Goal: Task Accomplishment & Management: Complete application form

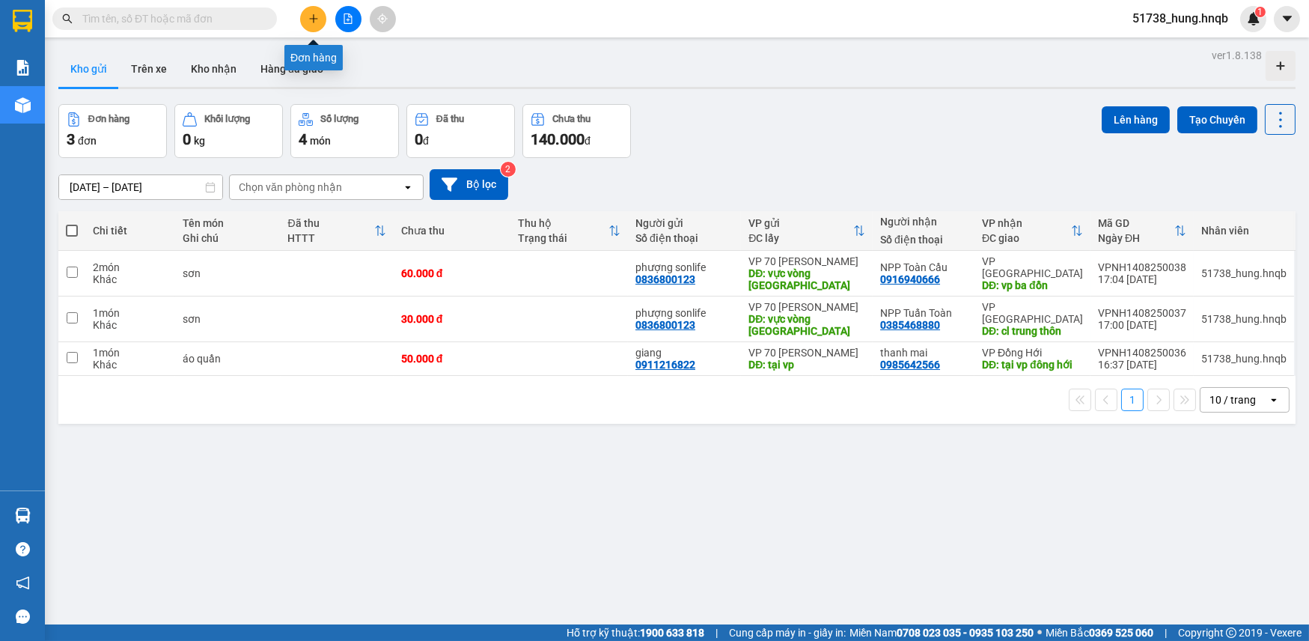
click at [308, 24] on button at bounding box center [313, 19] width 26 height 26
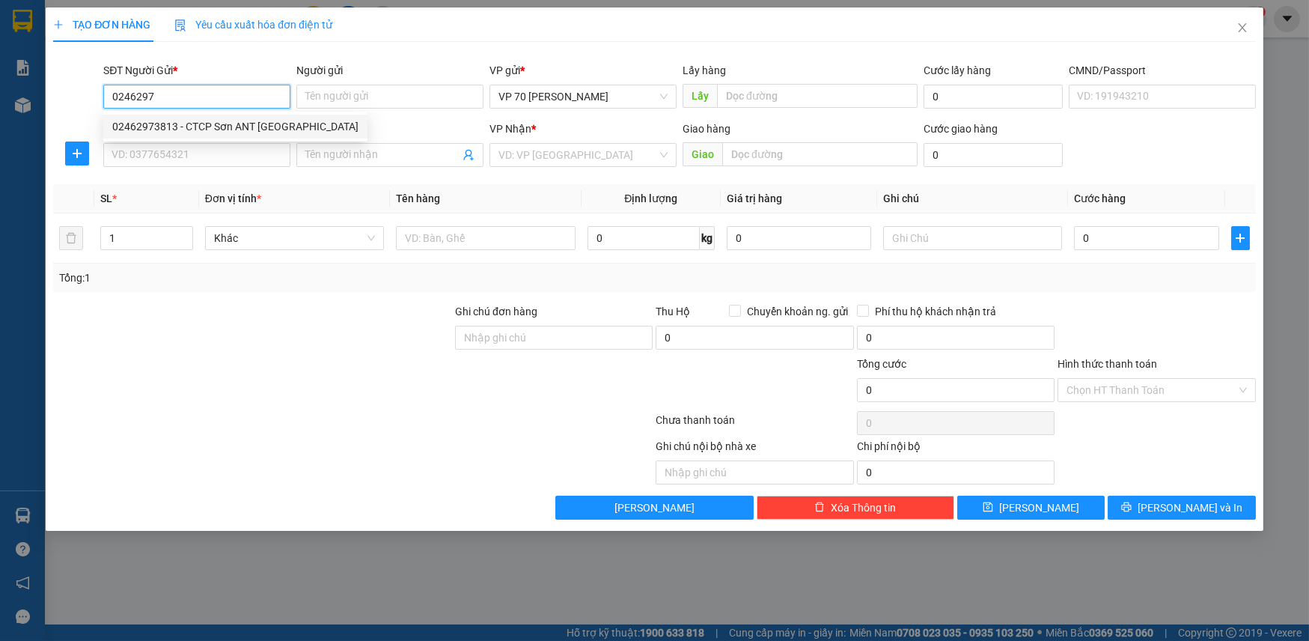
click at [239, 122] on div "02462973813 - CTCP Sơn ANT [GEOGRAPHIC_DATA]" at bounding box center [235, 126] width 246 height 16
type input "02462973813"
type input "CTCP Sơn ANT [GEOGRAPHIC_DATA]"
type input "VĂN PHÒNG"
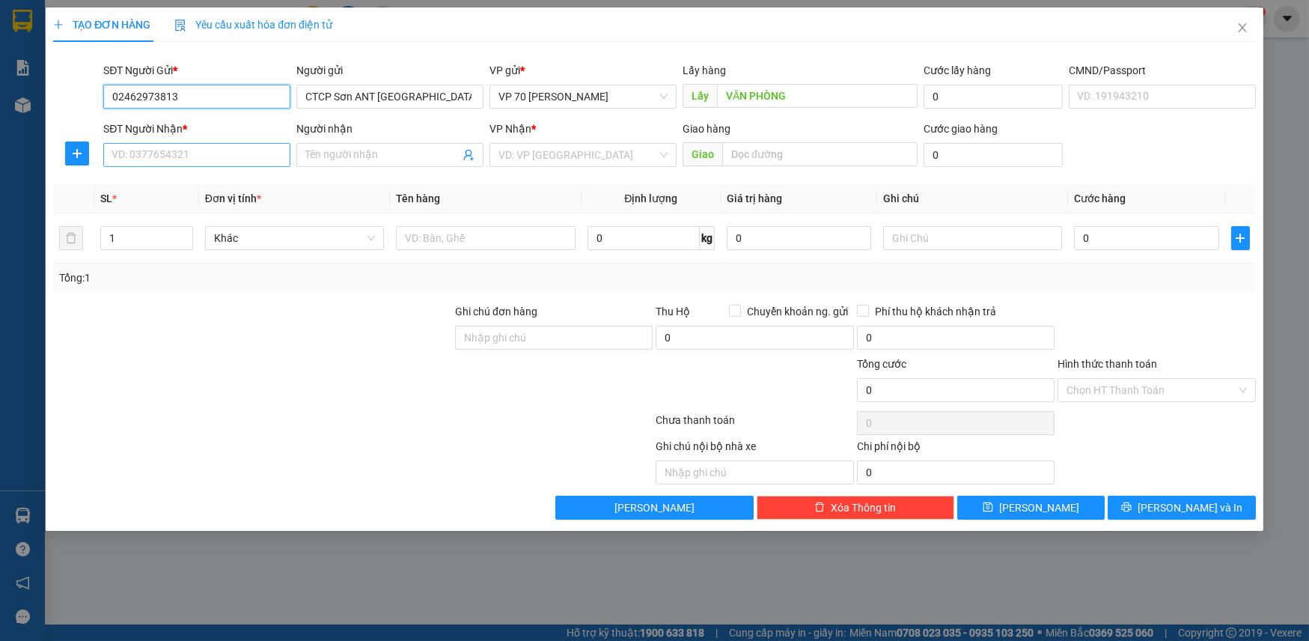
type input "02462973813"
click at [207, 156] on input "SĐT Người Nhận *" at bounding box center [196, 155] width 187 height 24
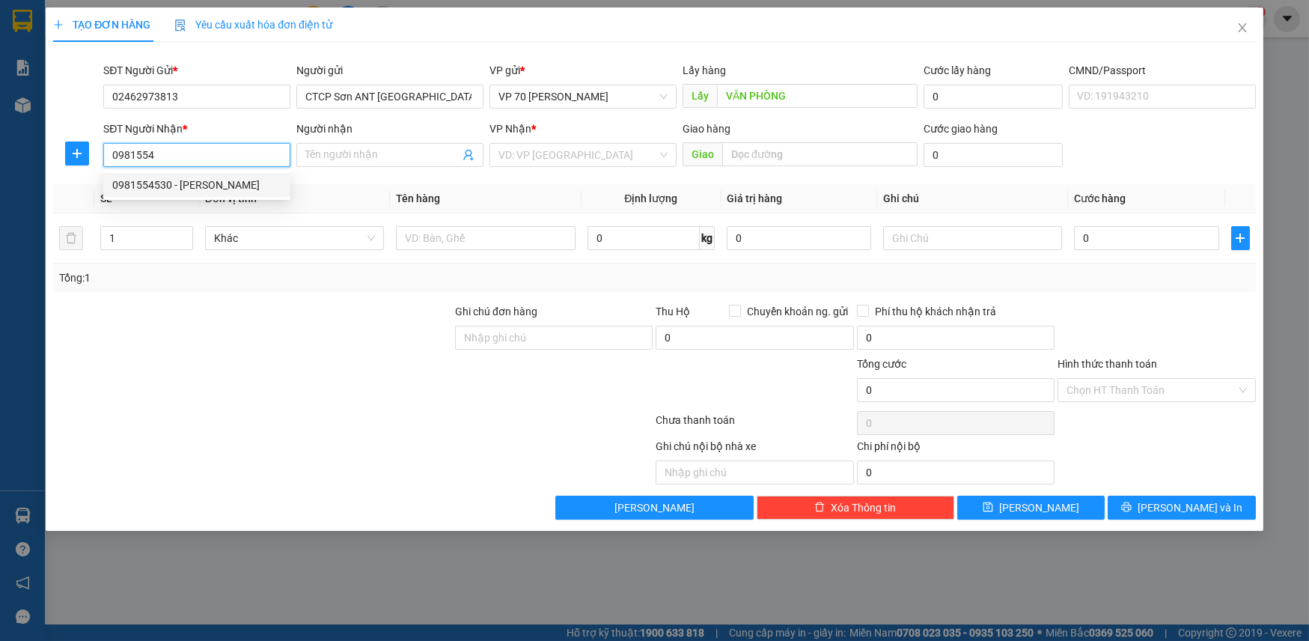
click at [210, 189] on div "0981554530 - [PERSON_NAME]" at bounding box center [196, 185] width 169 height 16
type input "0981554530"
type input "[PERSON_NAME]"
type input "PHÙ [PERSON_NAME]"
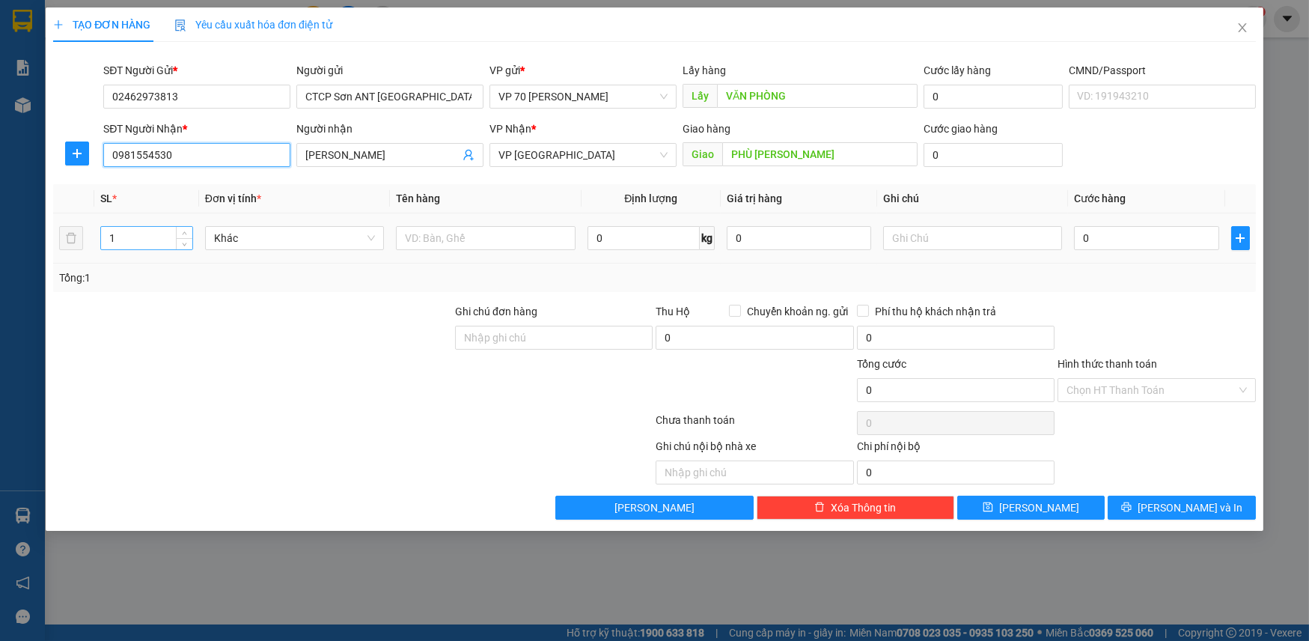
type input "0981554530"
click at [142, 246] on input "1" at bounding box center [146, 238] width 91 height 22
type input "26"
click at [485, 234] on input "text" at bounding box center [486, 238] width 180 height 24
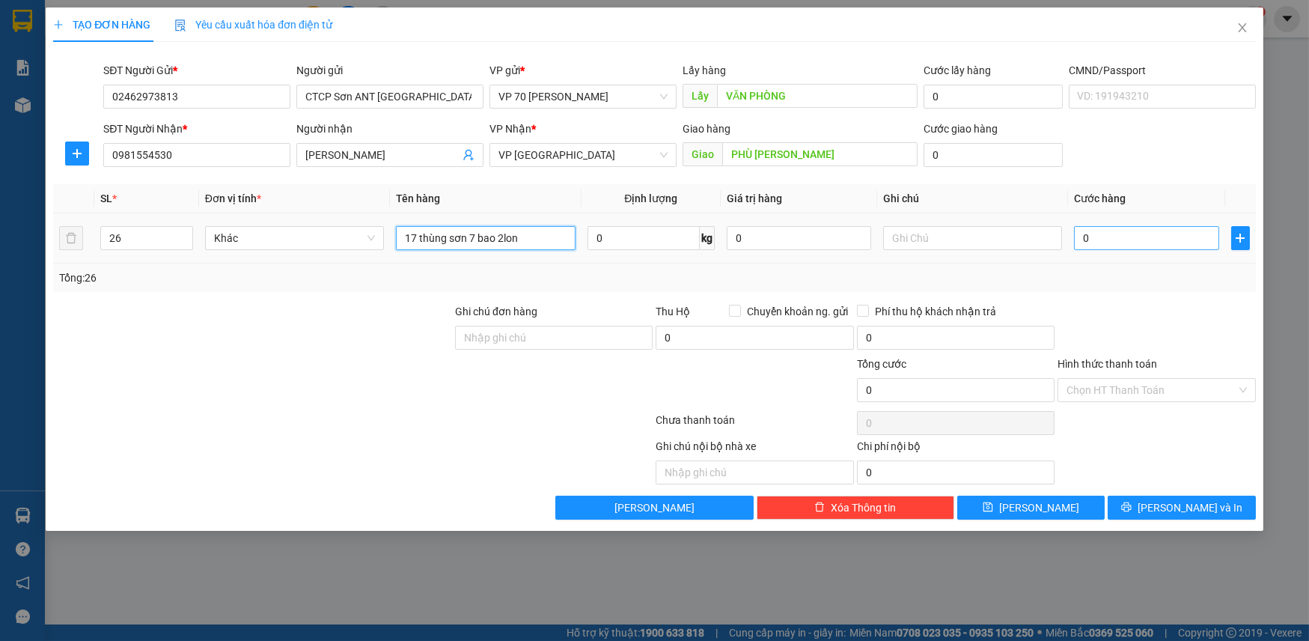
type input "17 thùng sơn 7 bao 2lon"
click at [1133, 228] on input "0" at bounding box center [1146, 238] width 144 height 24
type input "1"
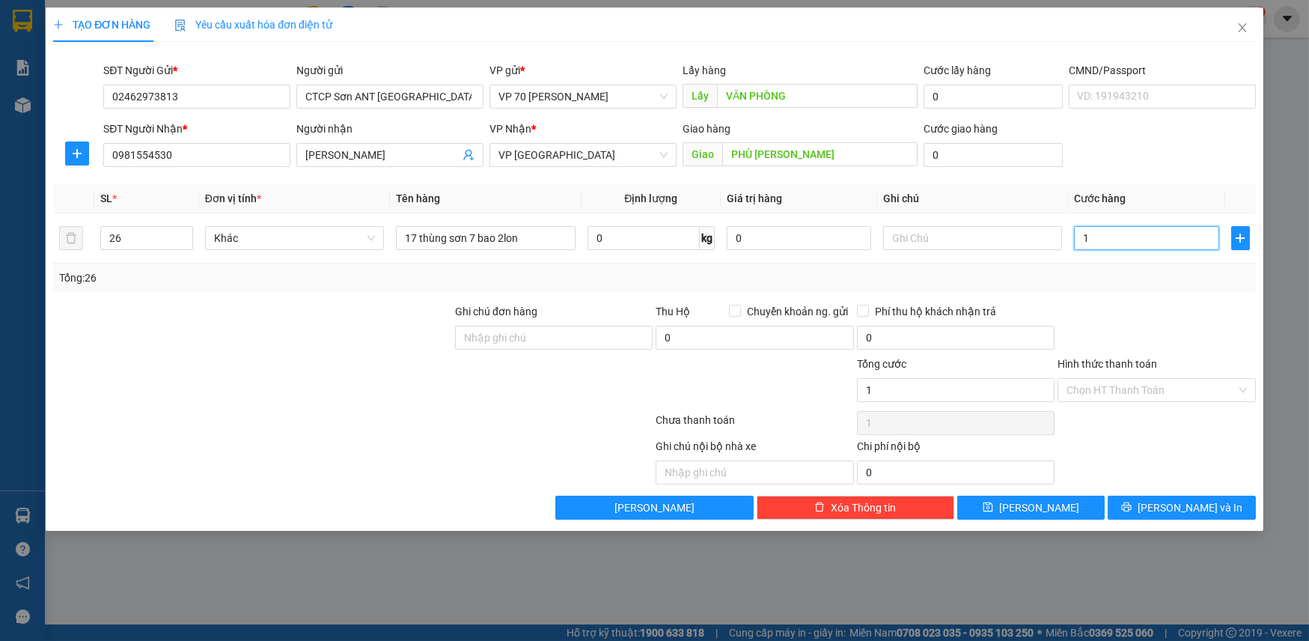
type input "10"
type input "100"
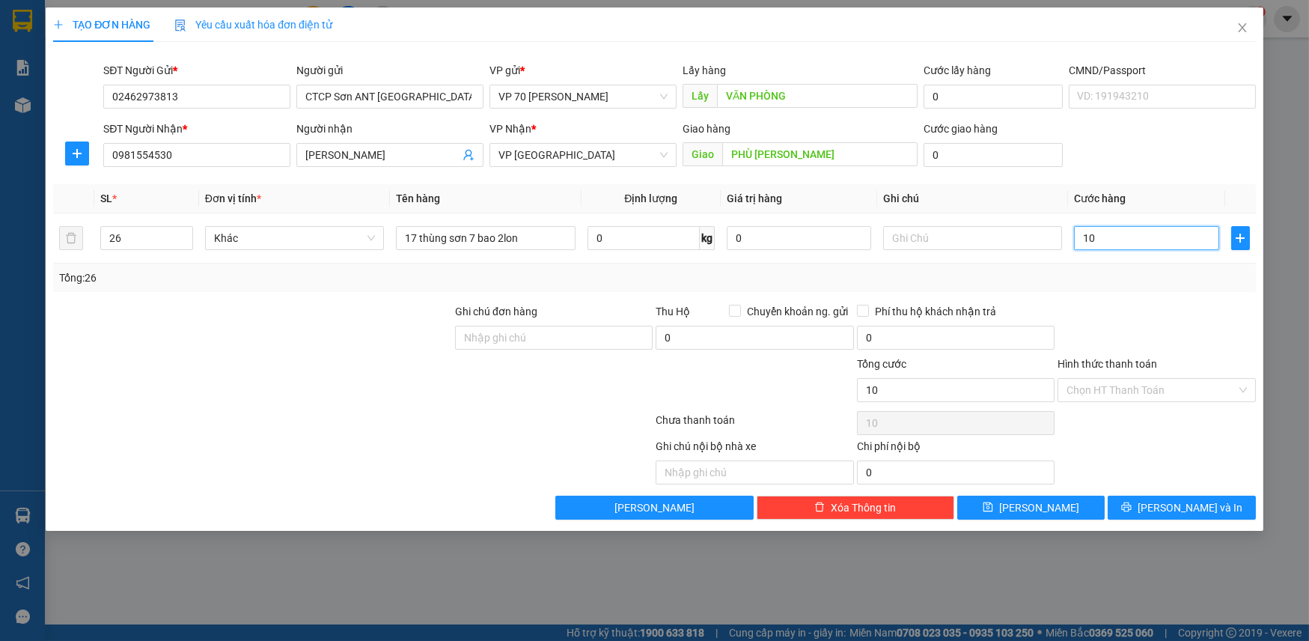
type input "100"
type input "1.000"
type input "10.000"
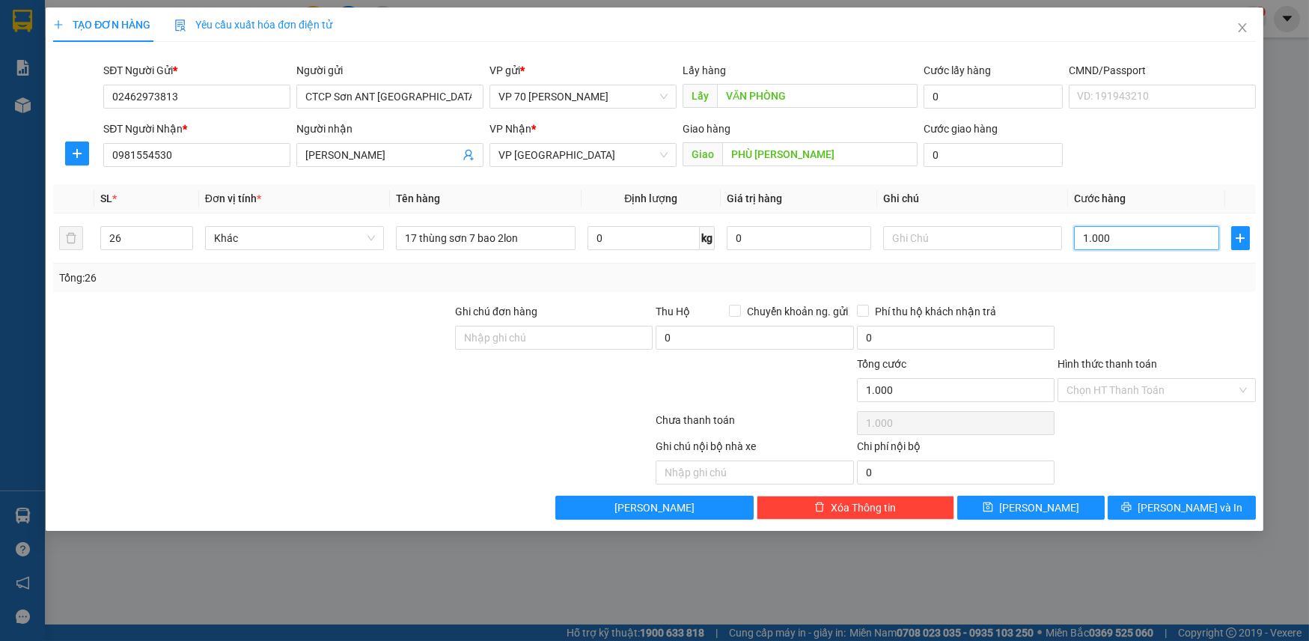
type input "10.000"
type input "100.000"
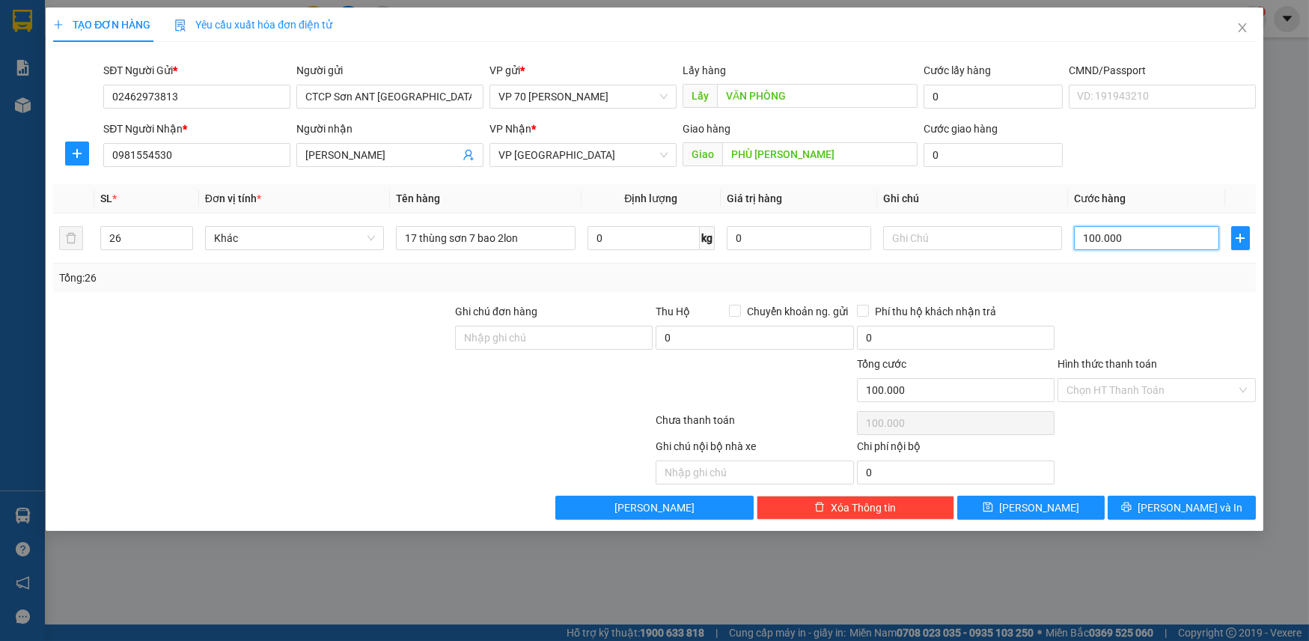
type input "1.000.000"
click at [733, 464] on input "text" at bounding box center [755, 472] width 198 height 24
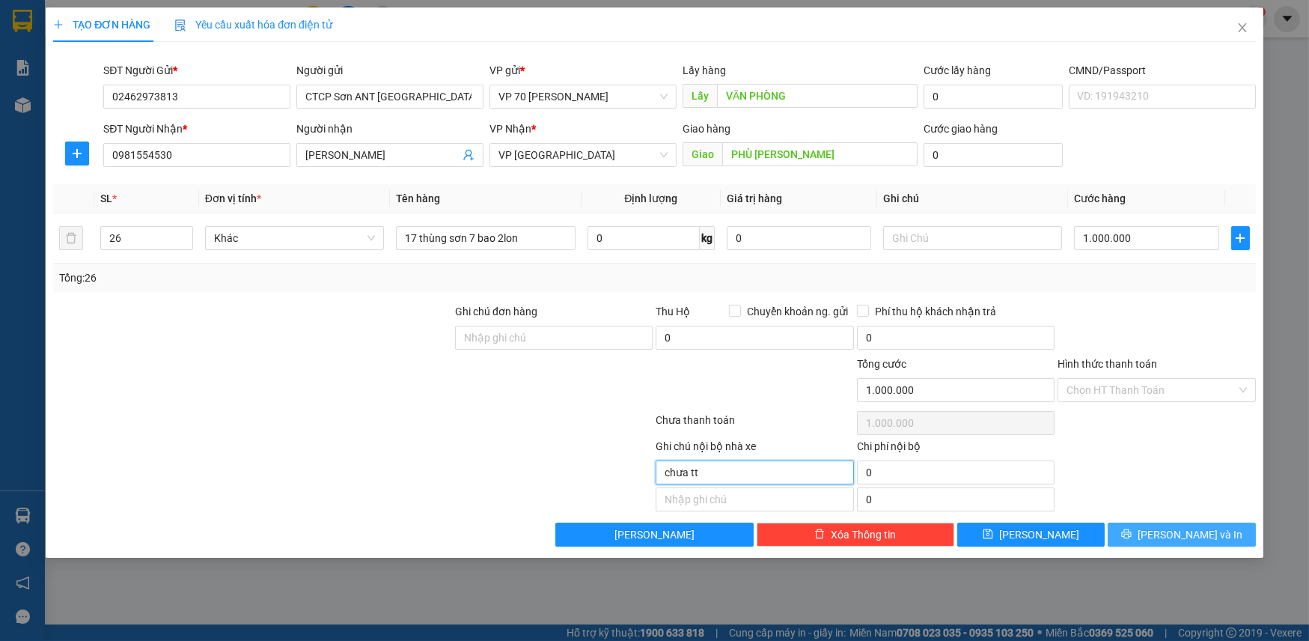
type input "chưa tt"
click at [1203, 537] on span "[PERSON_NAME] và In" at bounding box center [1190, 534] width 105 height 16
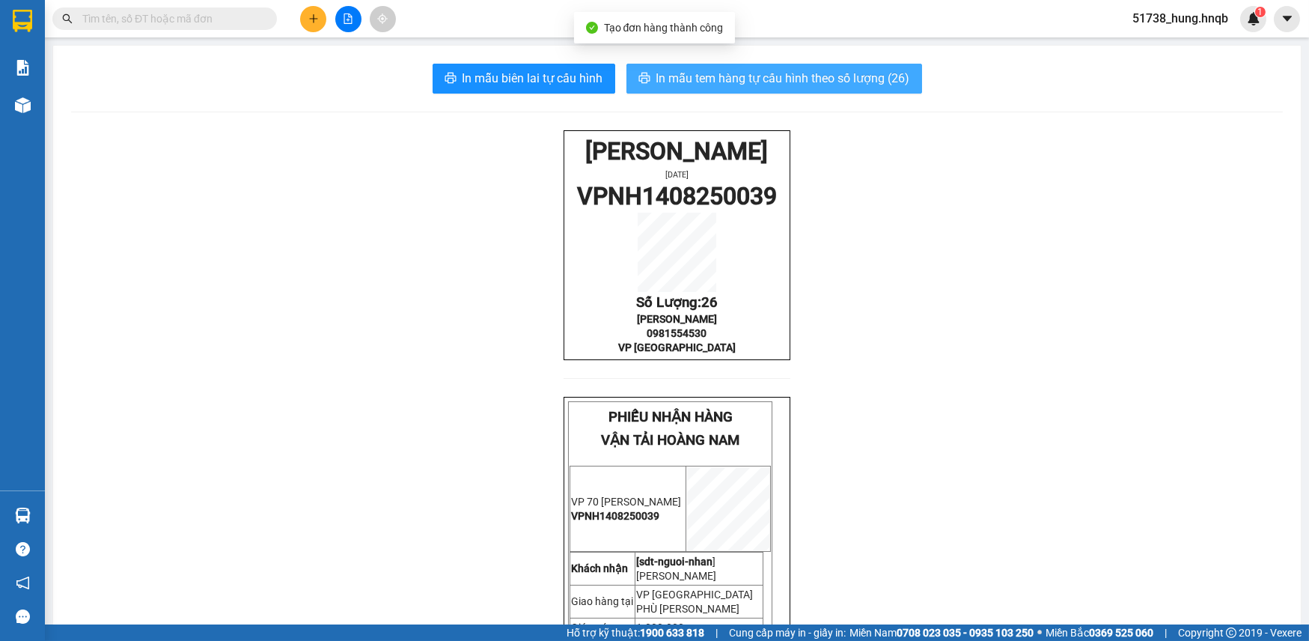
click at [756, 80] on span "In mẫu tem hàng tự cấu hình theo số lượng (26)" at bounding box center [783, 78] width 254 height 19
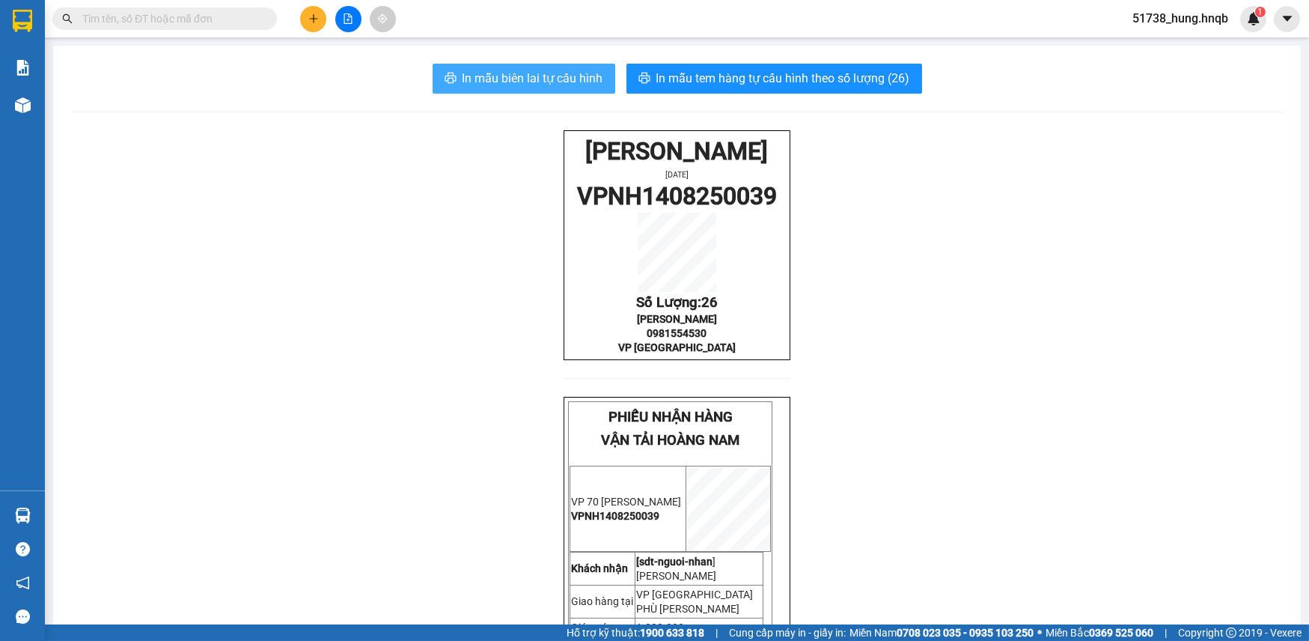
click at [489, 80] on span "In mẫu biên lai tự cấu hình" at bounding box center [532, 78] width 141 height 19
click at [308, 15] on icon "plus" at bounding box center [313, 18] width 10 height 10
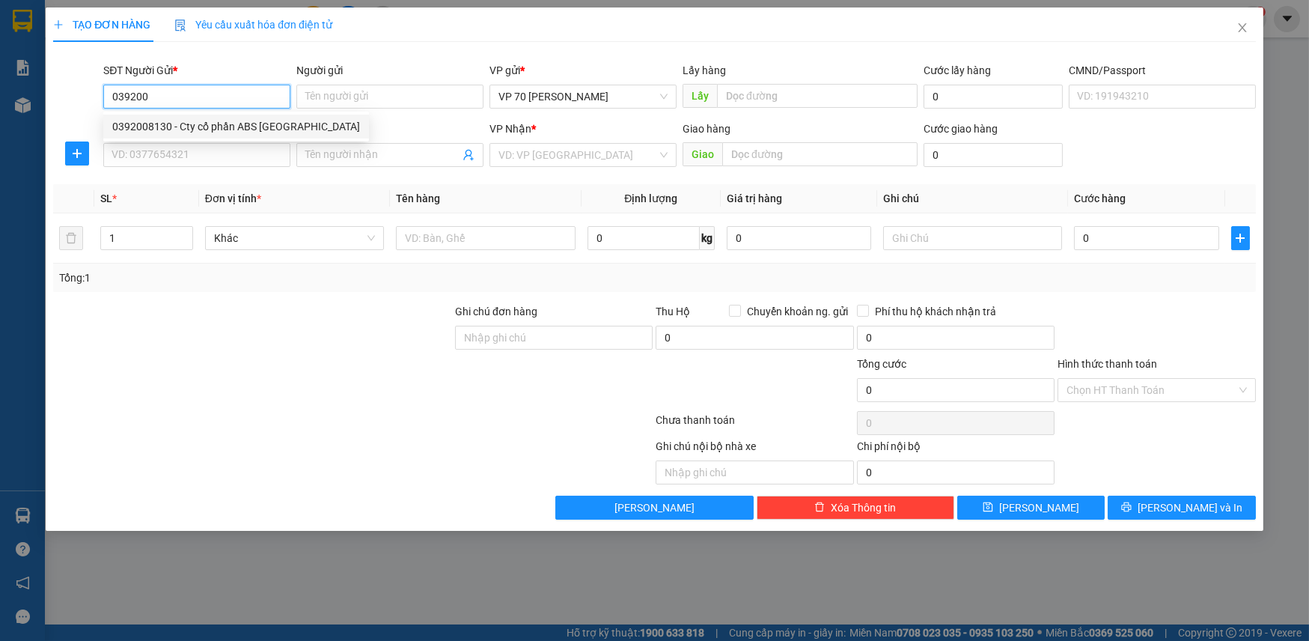
click at [266, 121] on div "0392008130 - Cty cổ phần ABS [GEOGRAPHIC_DATA]" at bounding box center [236, 126] width 248 height 16
type input "0392008130"
type input "Cty cổ phần ABS [GEOGRAPHIC_DATA]"
type input "[PERSON_NAME]"
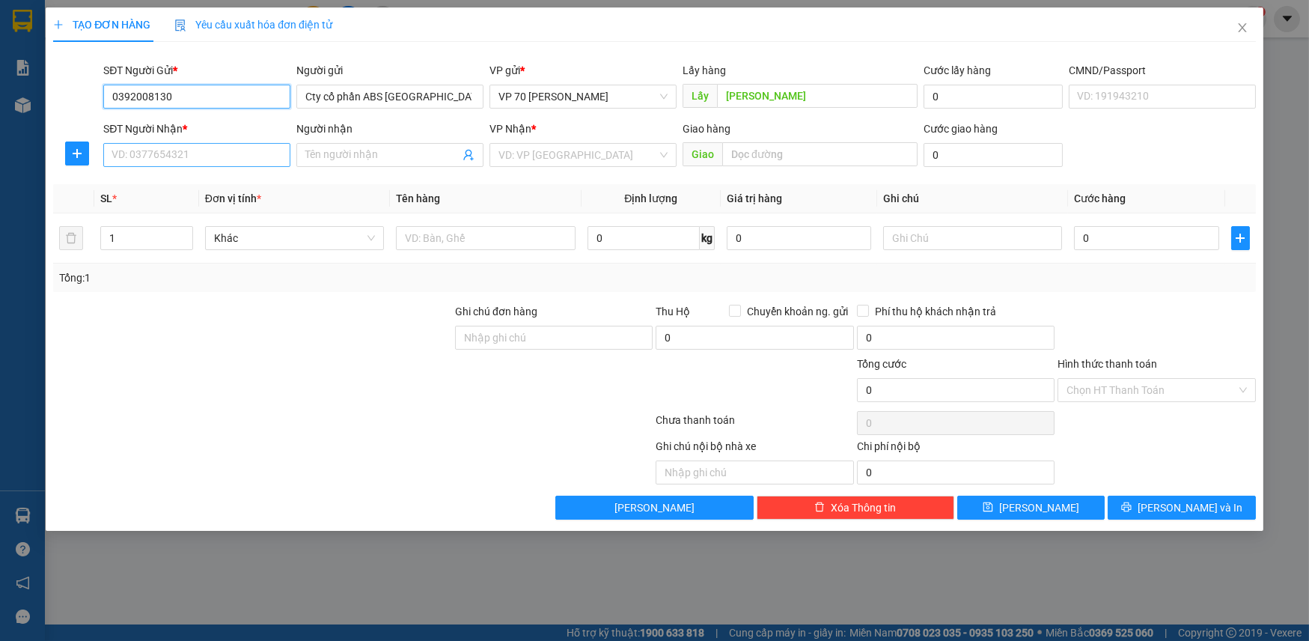
type input "0392008130"
click at [201, 149] on input "SĐT Người Nhận *" at bounding box center [196, 155] width 187 height 24
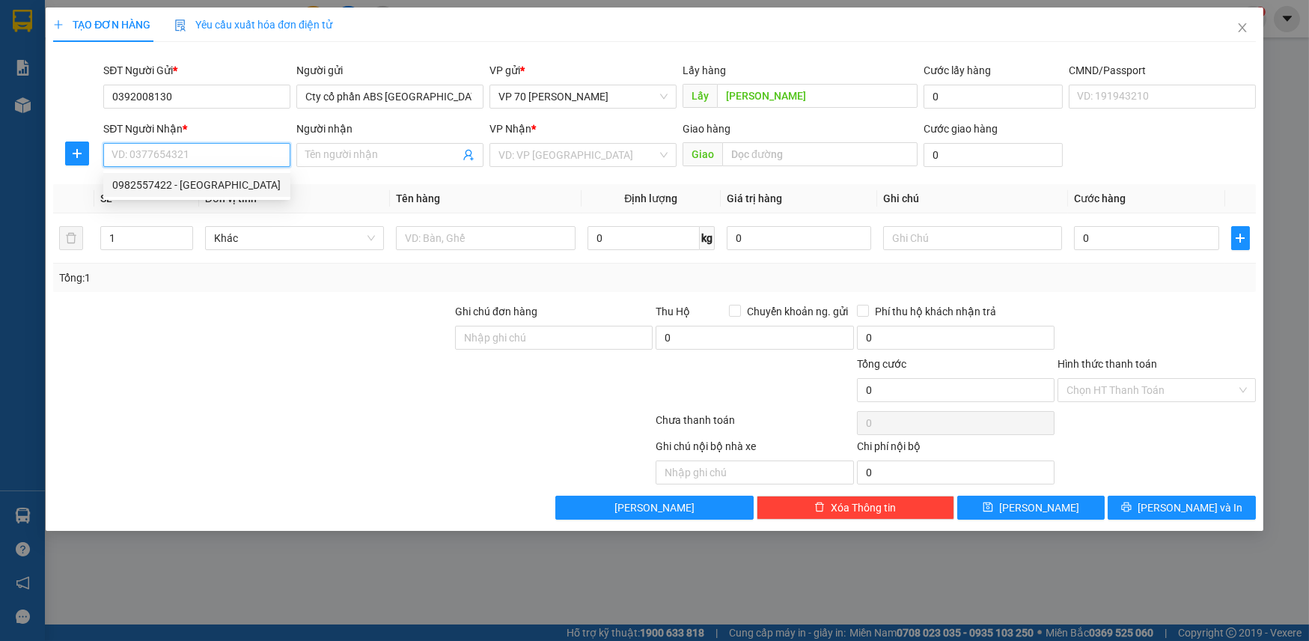
click at [197, 189] on div "0982557422 - [GEOGRAPHIC_DATA]" at bounding box center [196, 185] width 169 height 16
type input "0982557422"
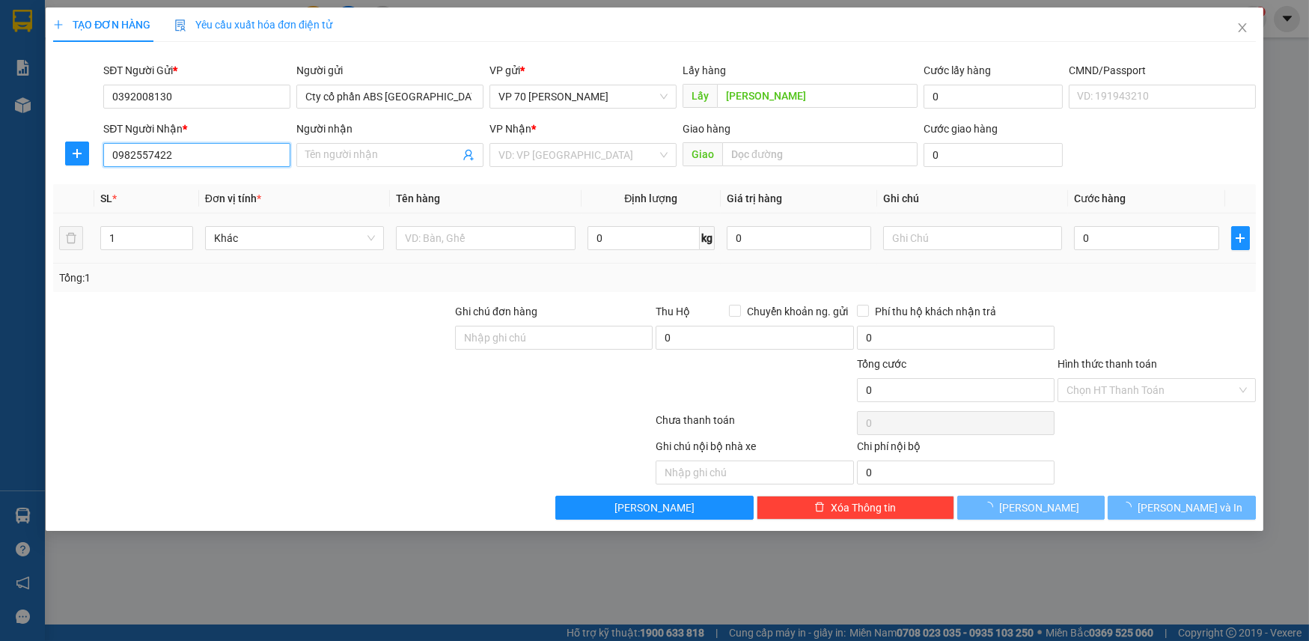
type input "[PERSON_NAME][GEOGRAPHIC_DATA]"
type input "quảng tiến"
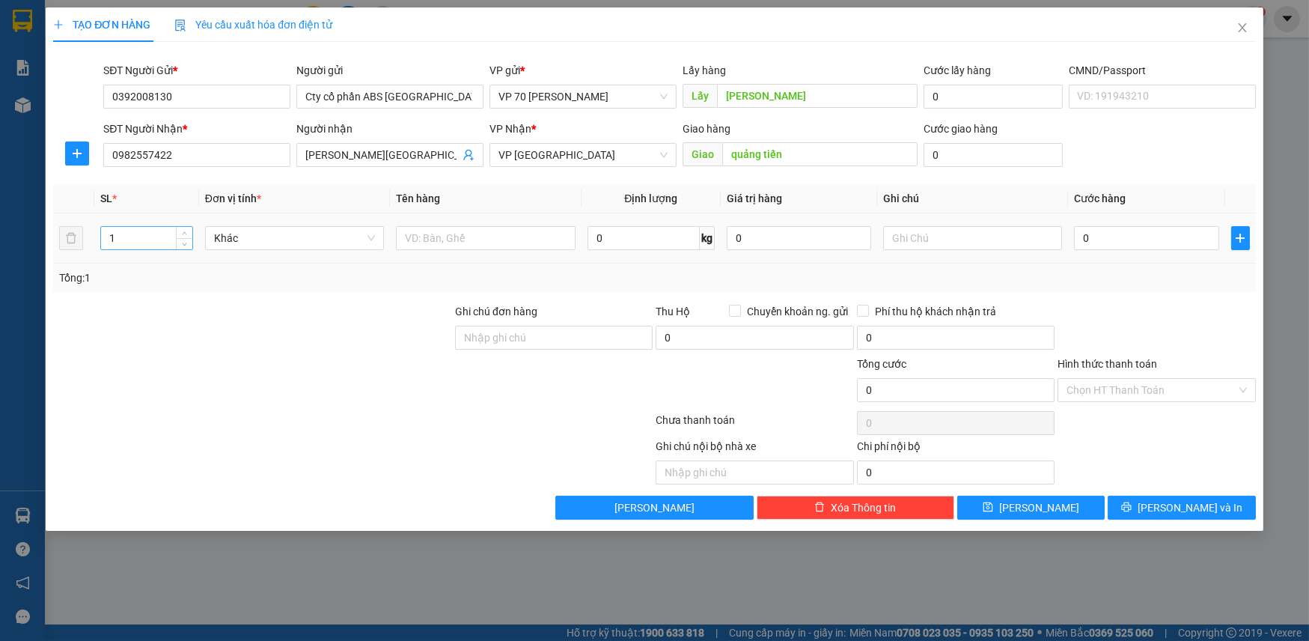
click at [150, 239] on input "1" at bounding box center [146, 238] width 91 height 22
type input "5"
type input "7"
click at [509, 239] on input "text" at bounding box center [486, 238] width 180 height 24
type input "5 thùng 2cattong"
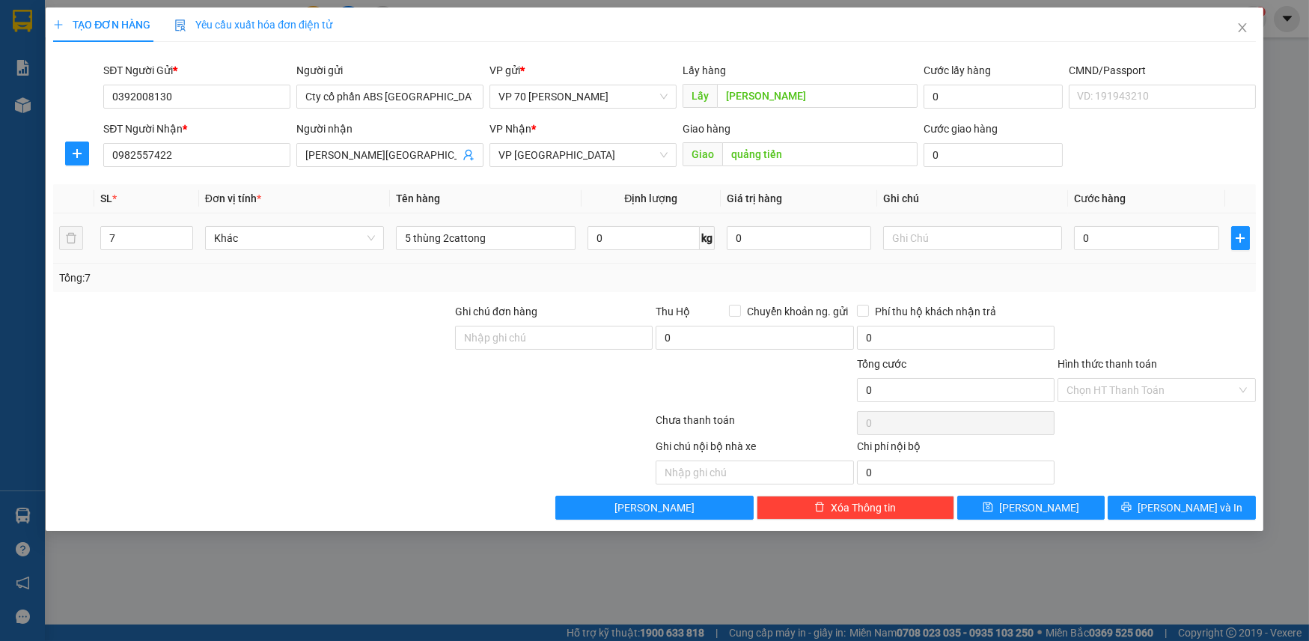
click at [1158, 251] on div "0" at bounding box center [1146, 238] width 144 height 30
click at [1158, 242] on input "0" at bounding box center [1146, 238] width 144 height 24
type input "3"
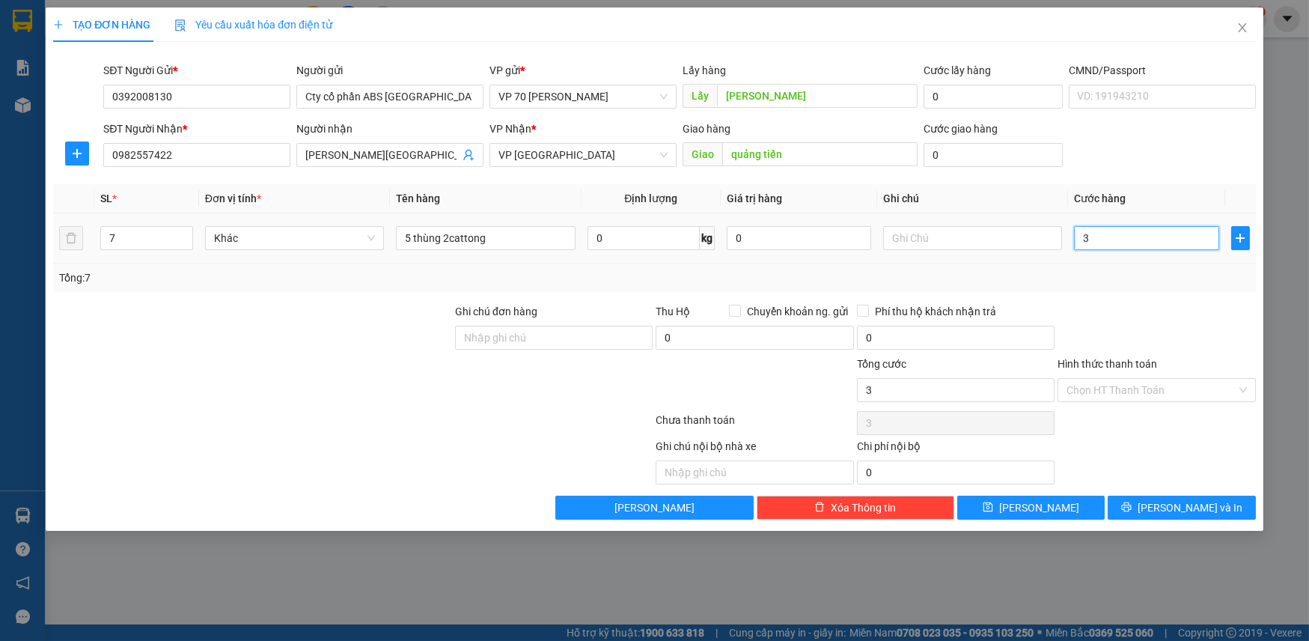
type input "32"
type input "320"
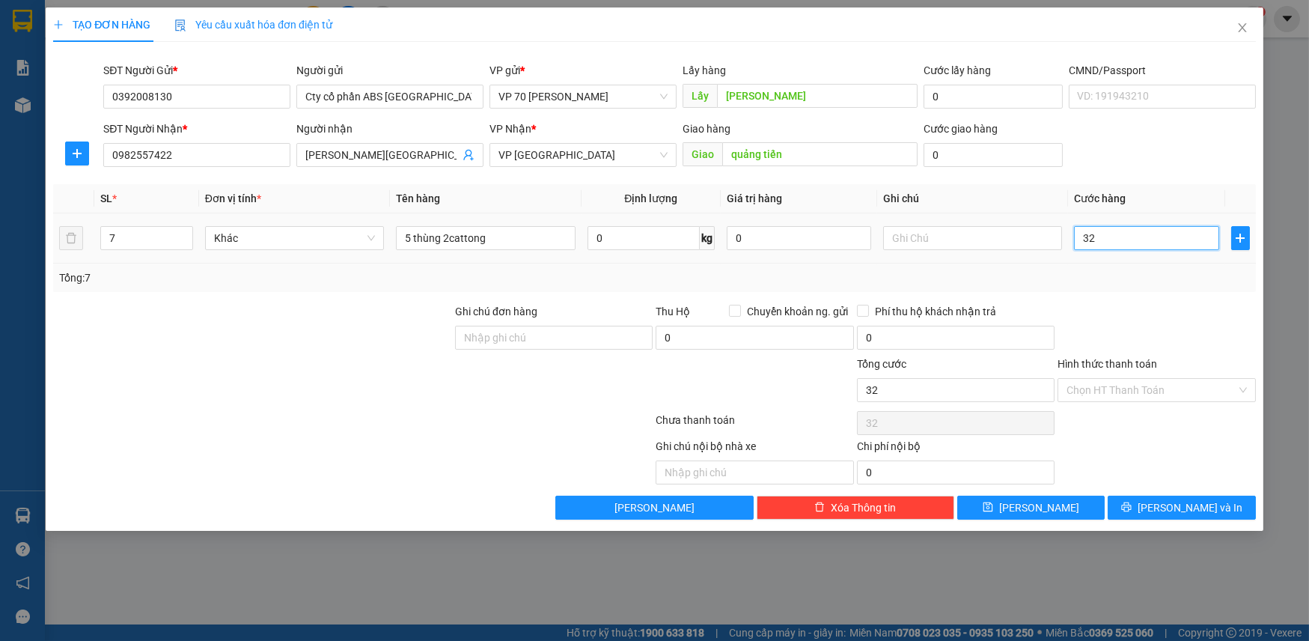
type input "320"
type input "3.200"
type input "32.000"
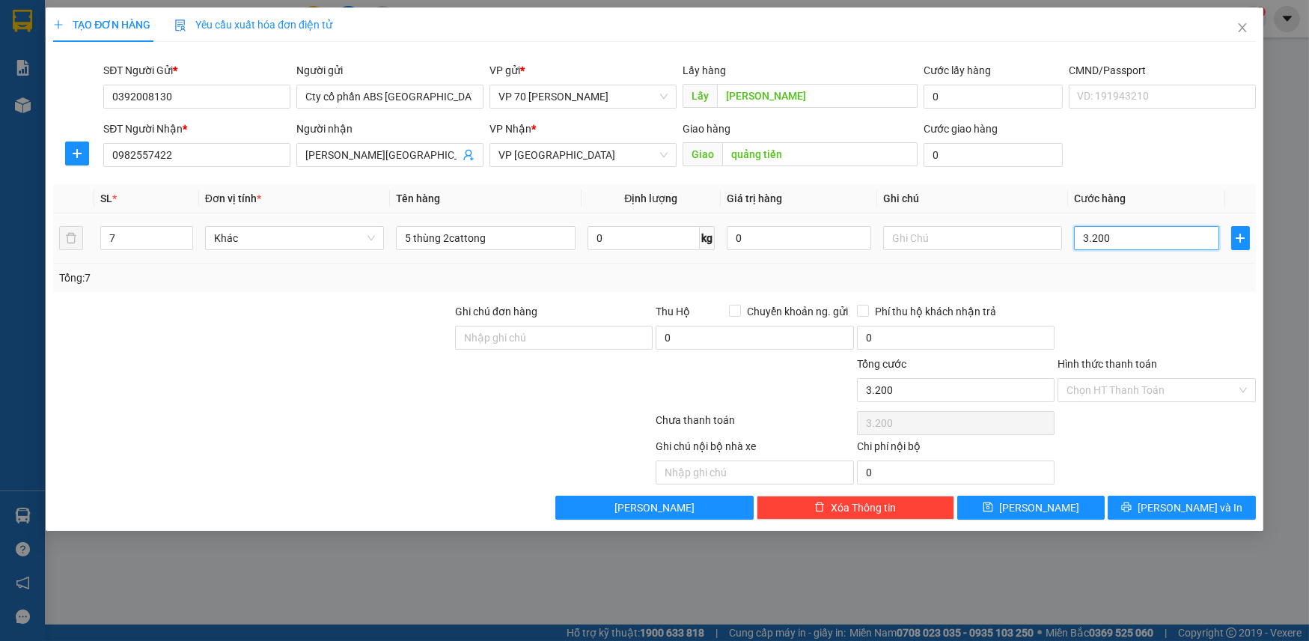
type input "32.000"
type input "3.200"
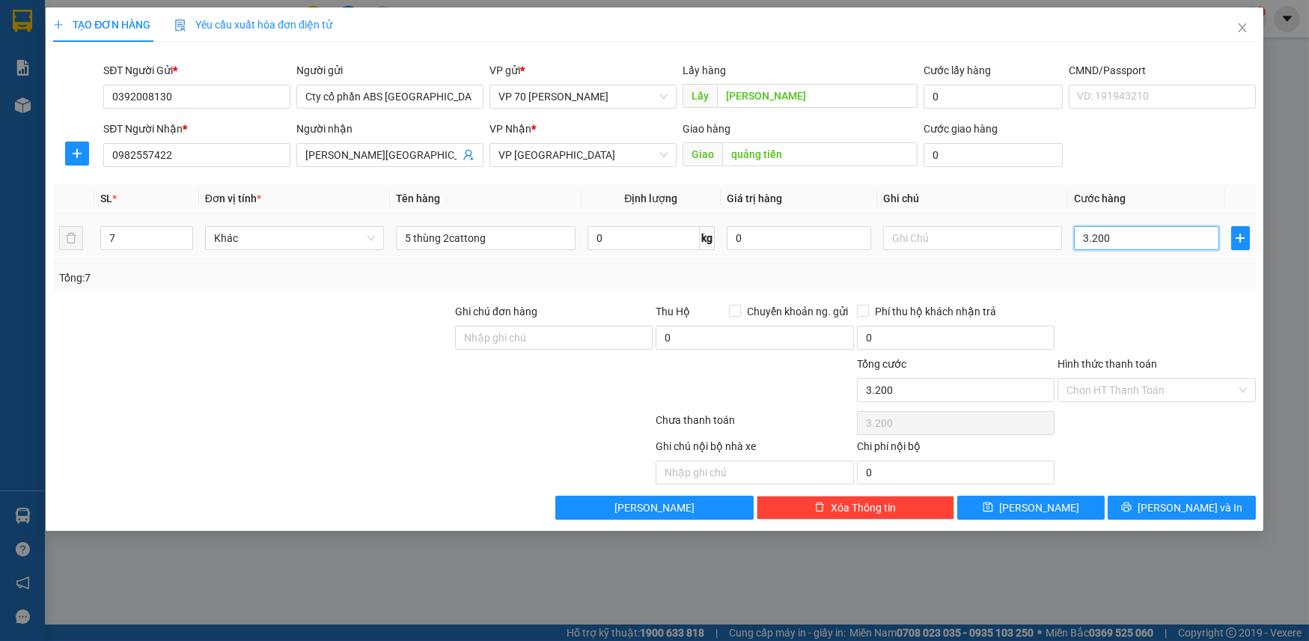
type input "320"
type input "32"
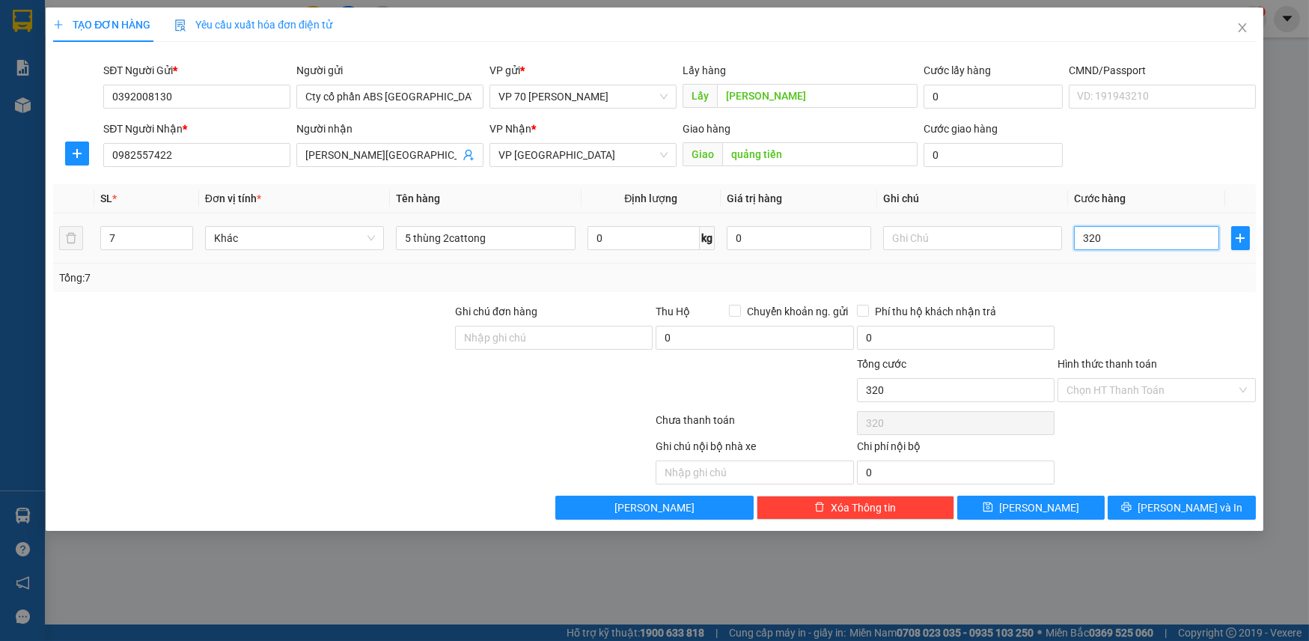
type input "32"
type input "3"
type input "0"
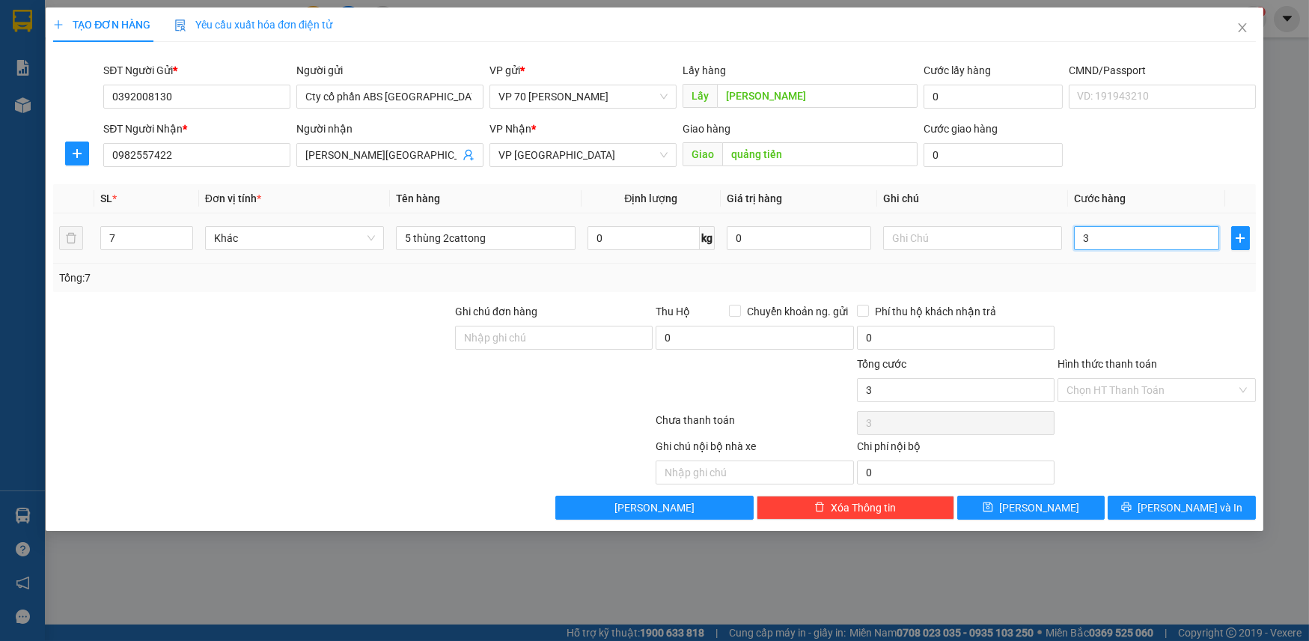
type input "0"
type input "03"
type input "3"
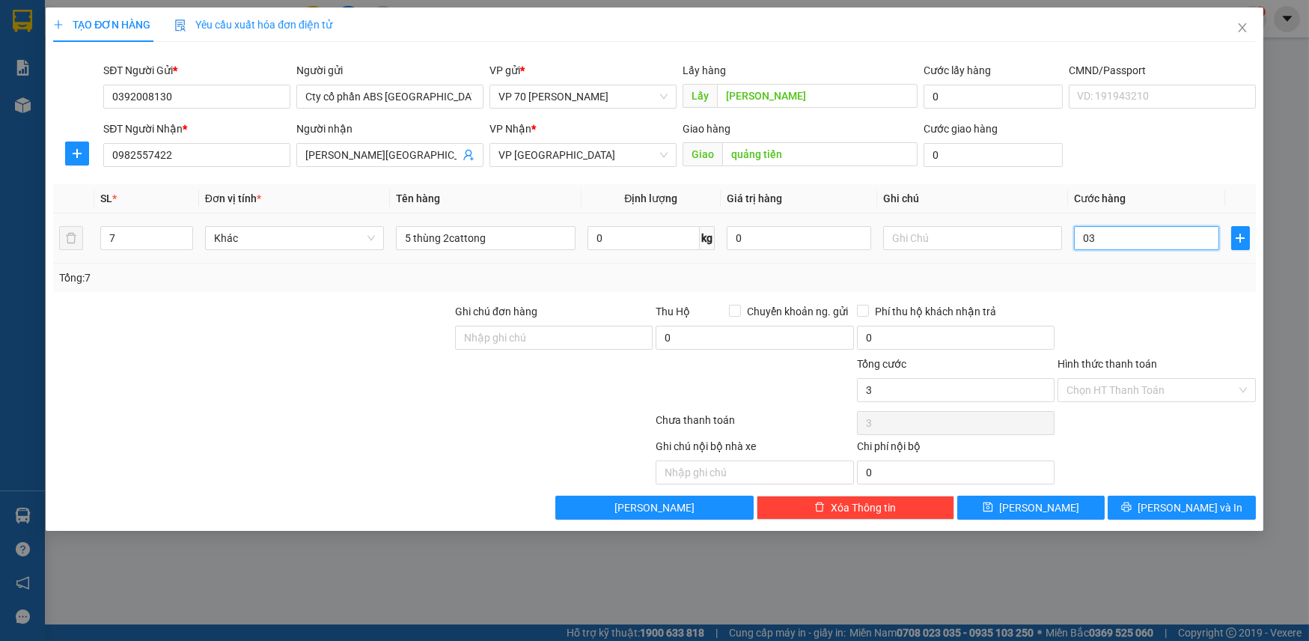
type input "030"
type input "30"
type input "0.300"
type input "300"
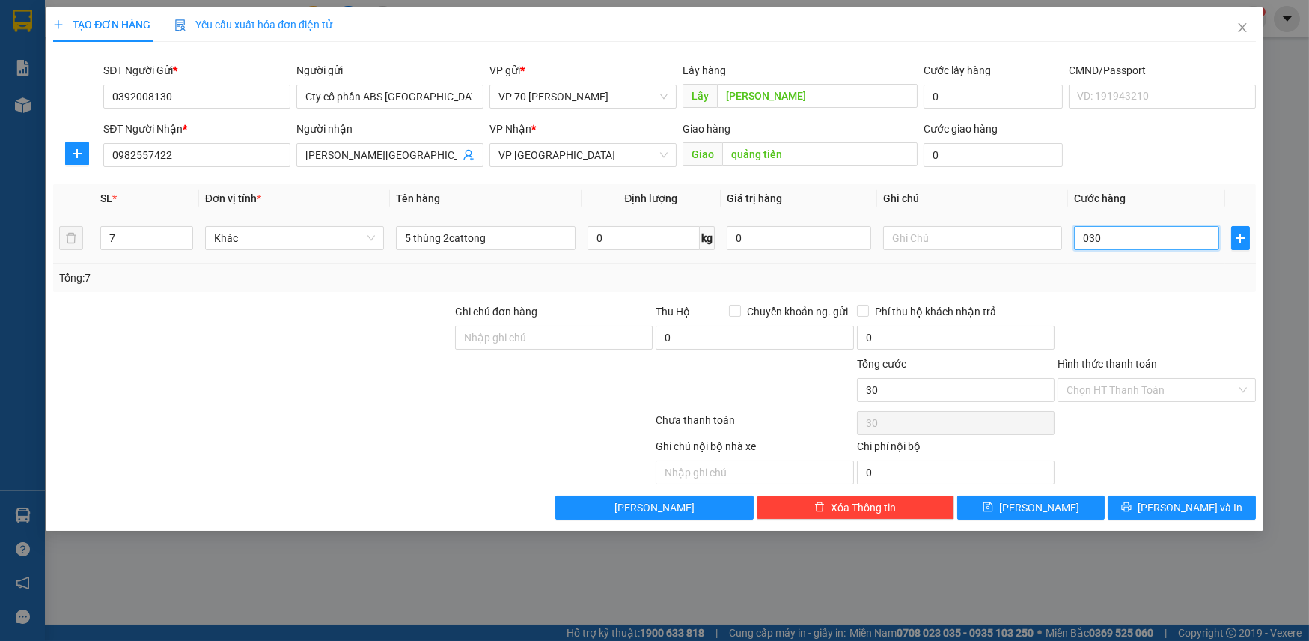
type input "300"
type input "03.000"
type input "3.000"
type input "030.000"
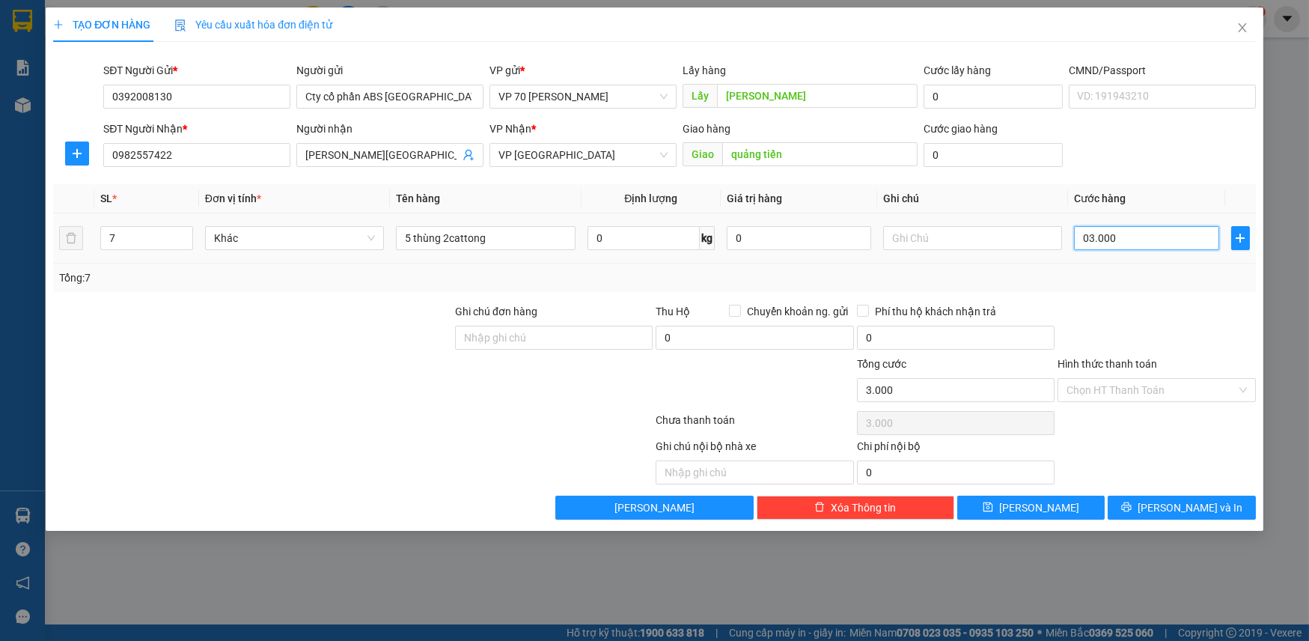
type input "30.000"
type input "0.300.000"
type input "300.000"
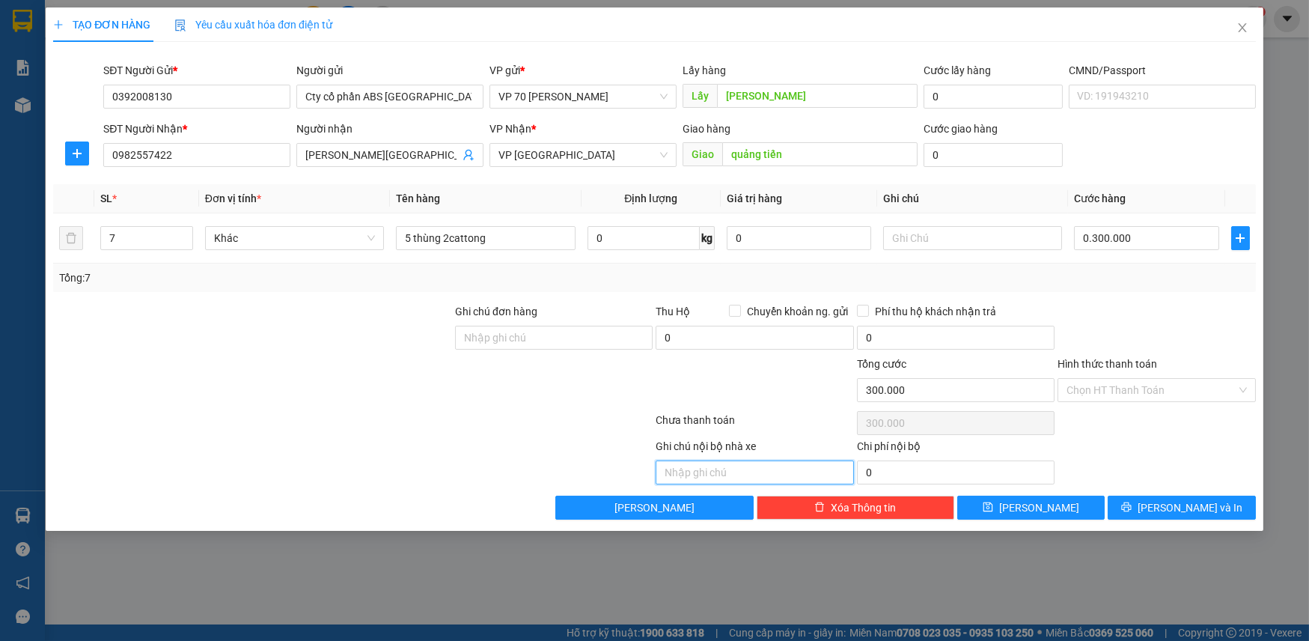
type input "300.000"
click at [739, 476] on input "text" at bounding box center [755, 472] width 198 height 24
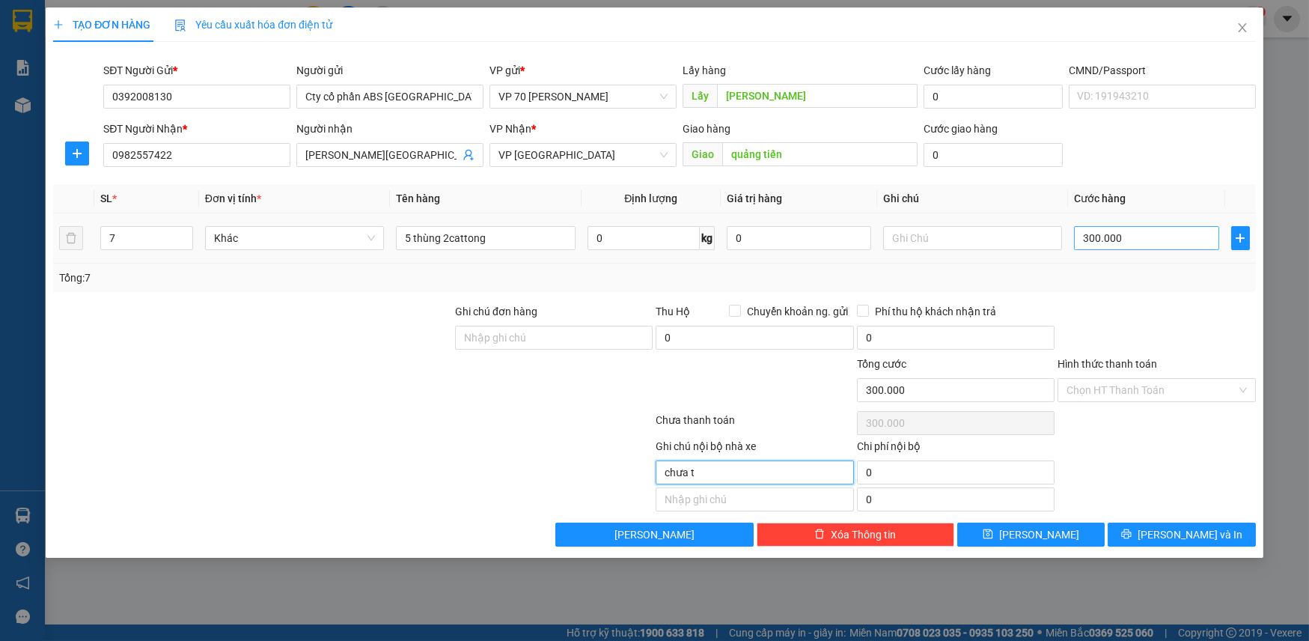
type input "chưa t"
click at [1138, 242] on input "300.000" at bounding box center [1146, 238] width 144 height 24
type input "0"
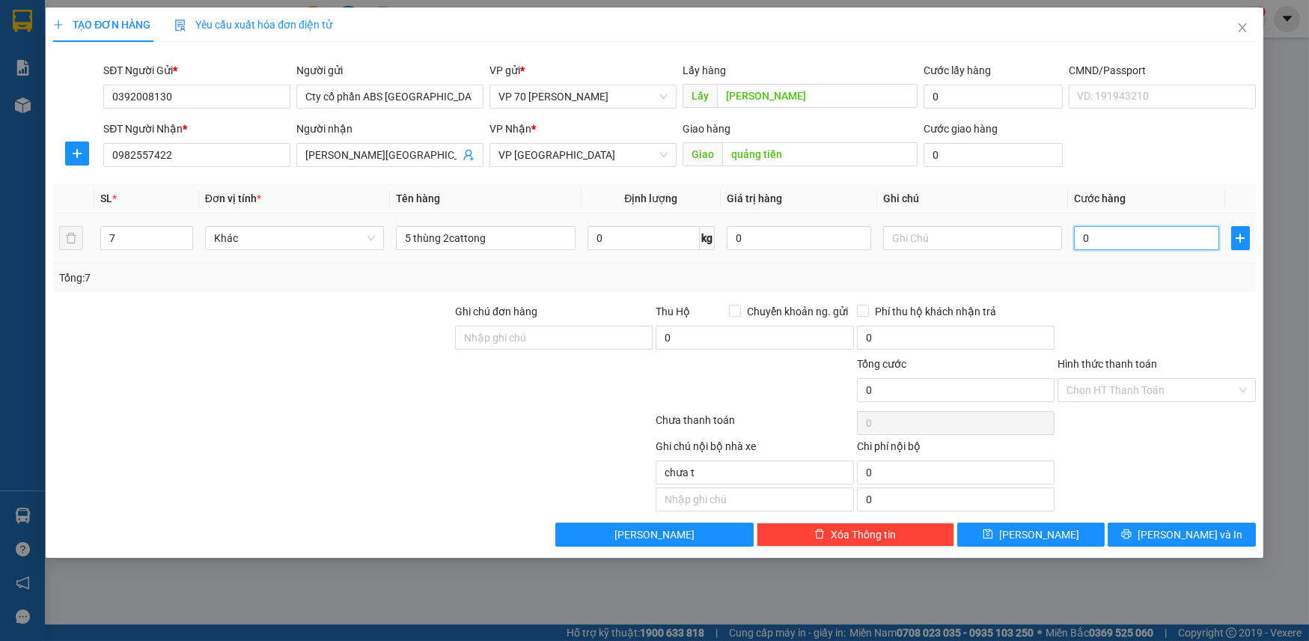
type input "03"
type input "3"
type input "030"
type input "30"
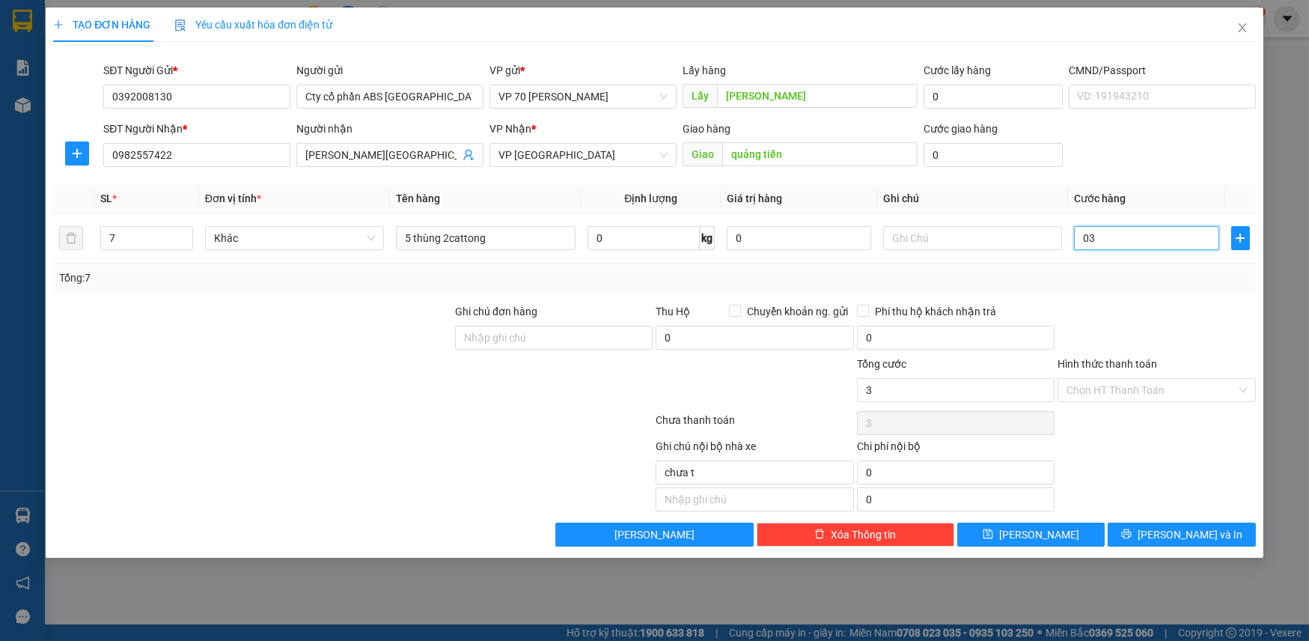
type input "30"
type input "0.300"
type input "300"
type input "03.000"
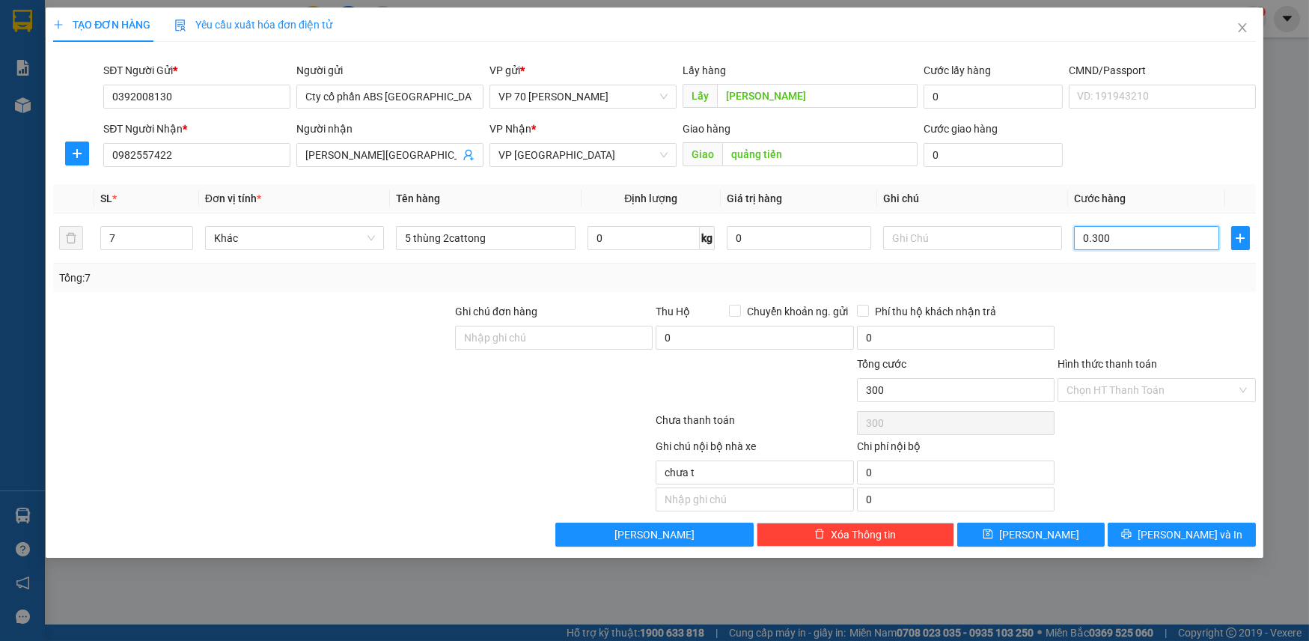
type input "3.000"
type input "030.000"
type input "30.000"
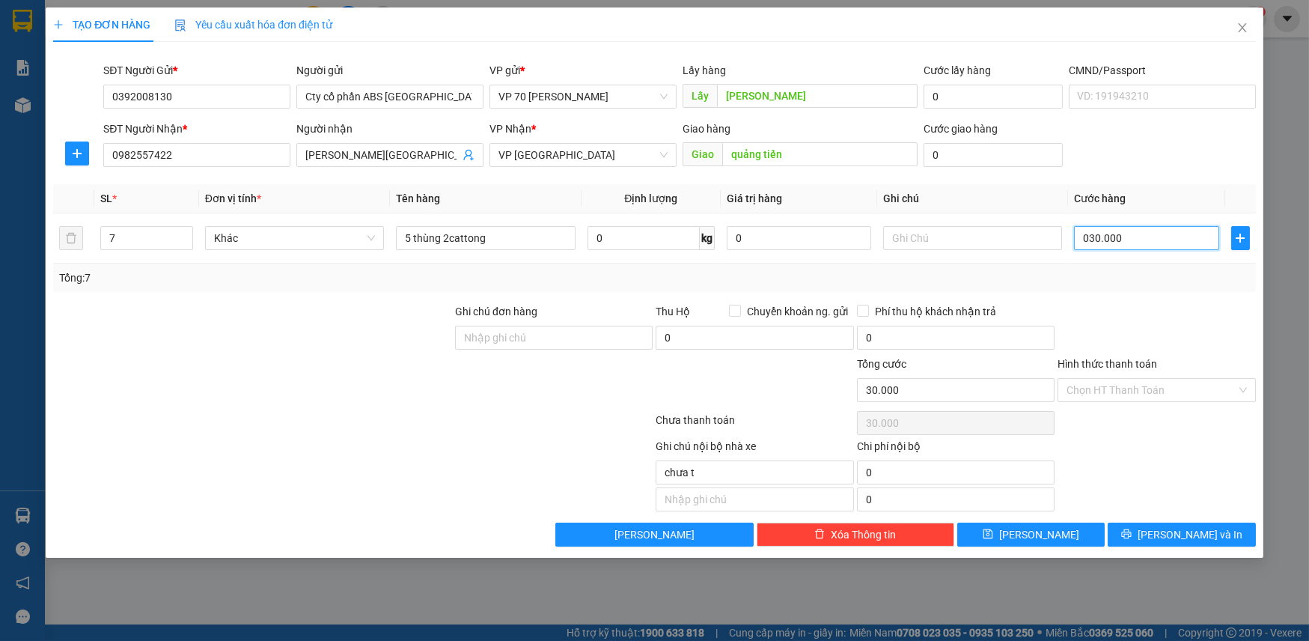
type input "0.300.000"
type input "300.000"
click at [1176, 539] on span "[PERSON_NAME] và In" at bounding box center [1190, 534] width 105 height 16
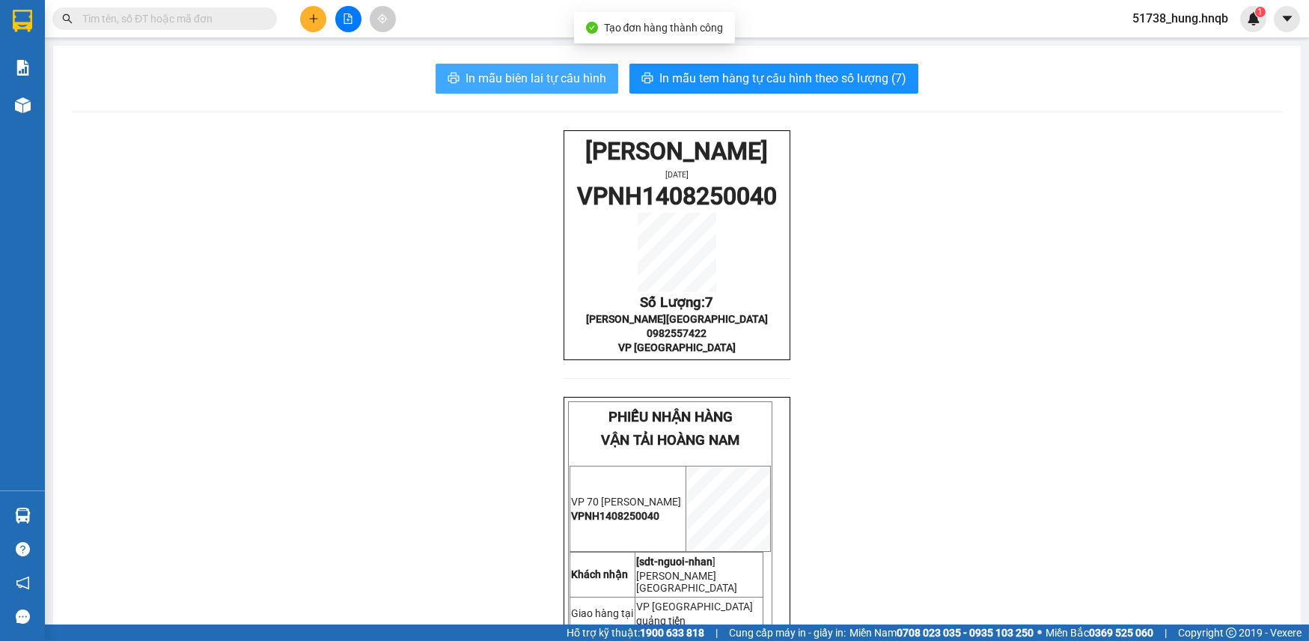
click at [531, 71] on span "In mẫu biên lai tự cấu hình" at bounding box center [535, 78] width 141 height 19
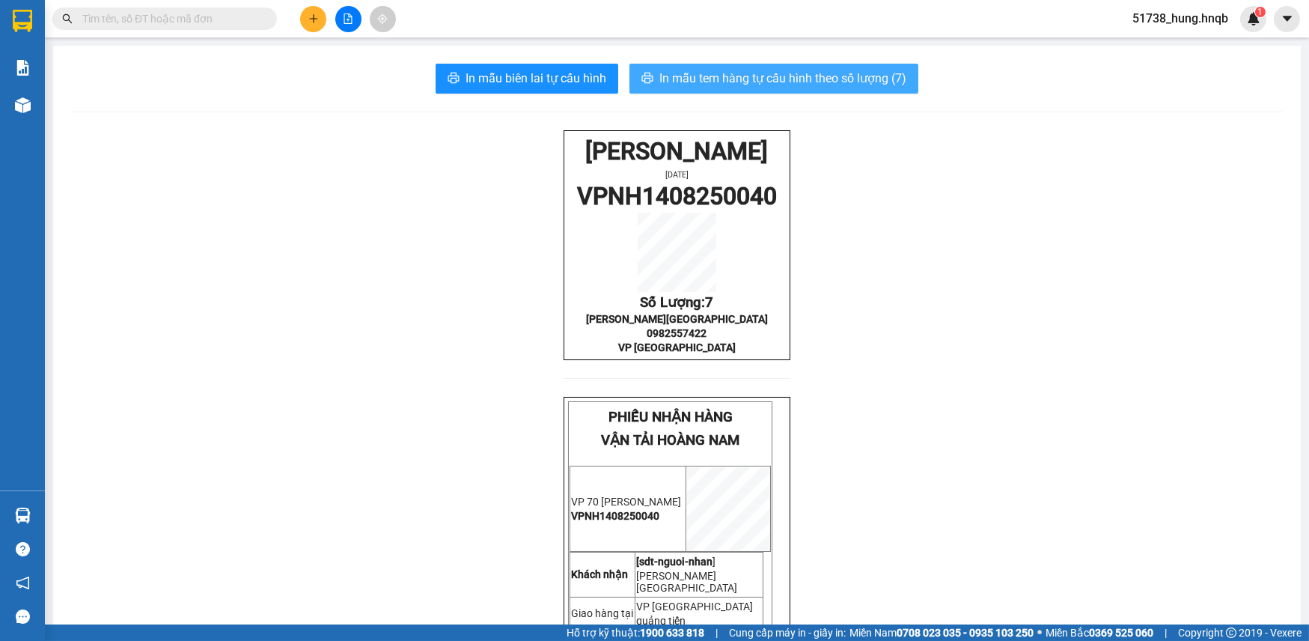
click at [696, 82] on span "In mẫu tem hàng tự cấu hình theo số lượng (7)" at bounding box center [782, 78] width 247 height 19
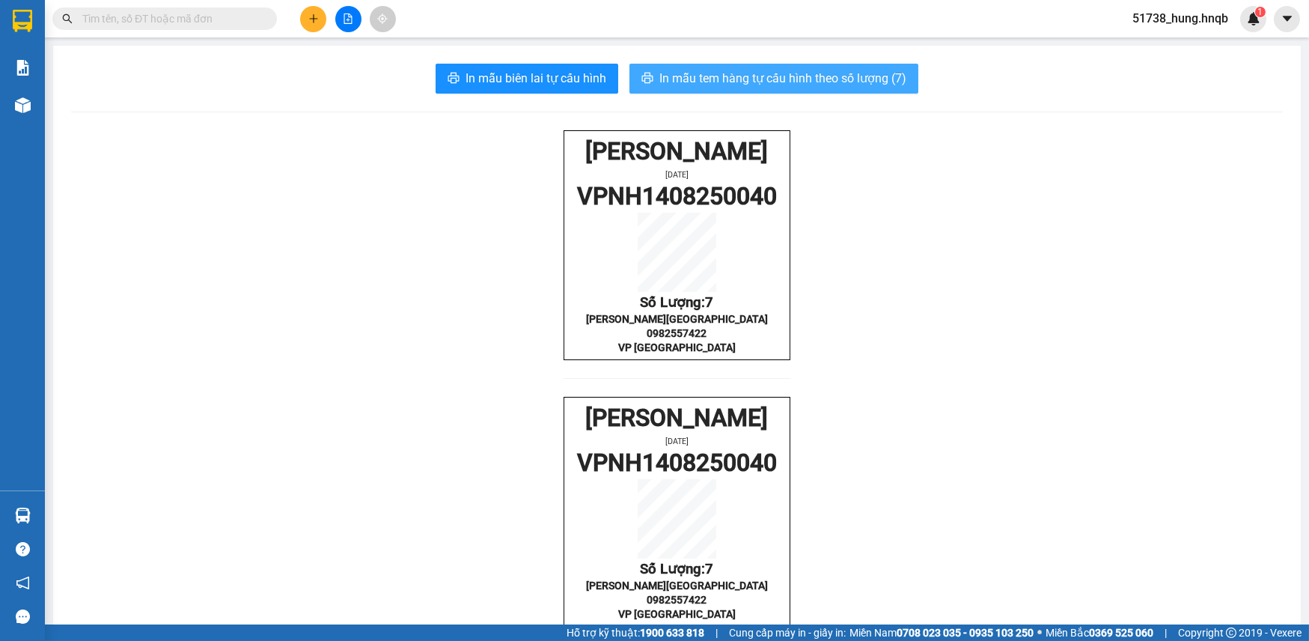
click at [696, 82] on span "In mẫu tem hàng tự cấu hình theo số lượng (7)" at bounding box center [782, 78] width 247 height 19
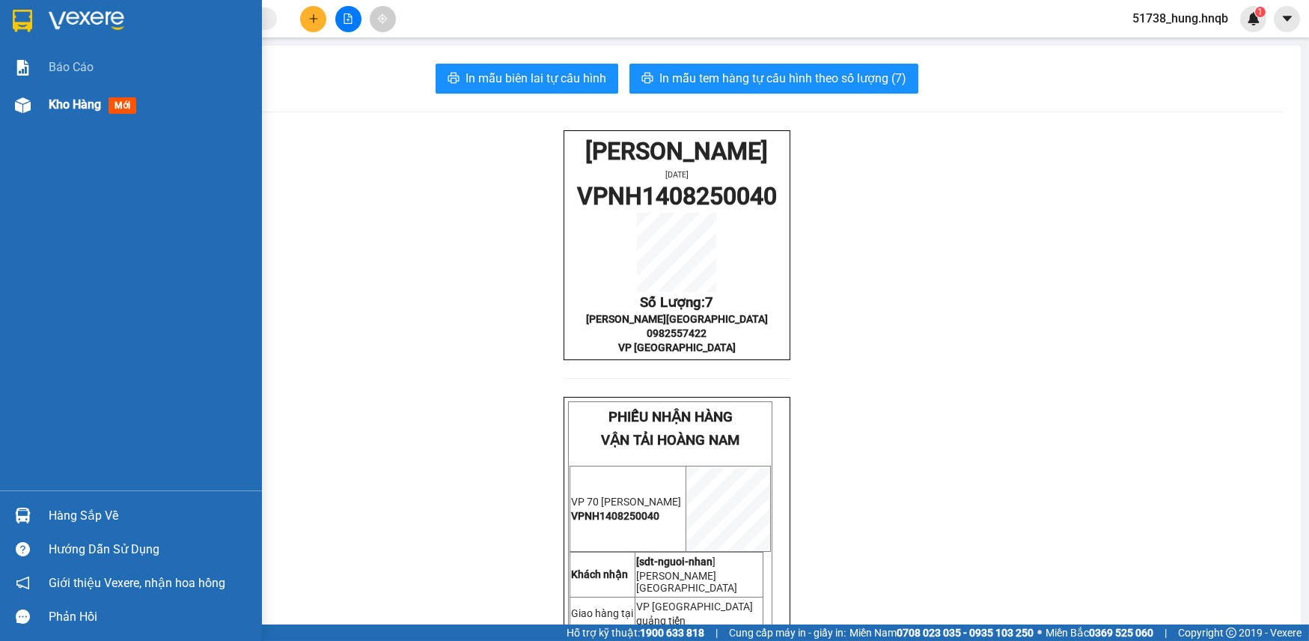
click at [36, 100] on div "Kho hàng mới" at bounding box center [131, 104] width 262 height 37
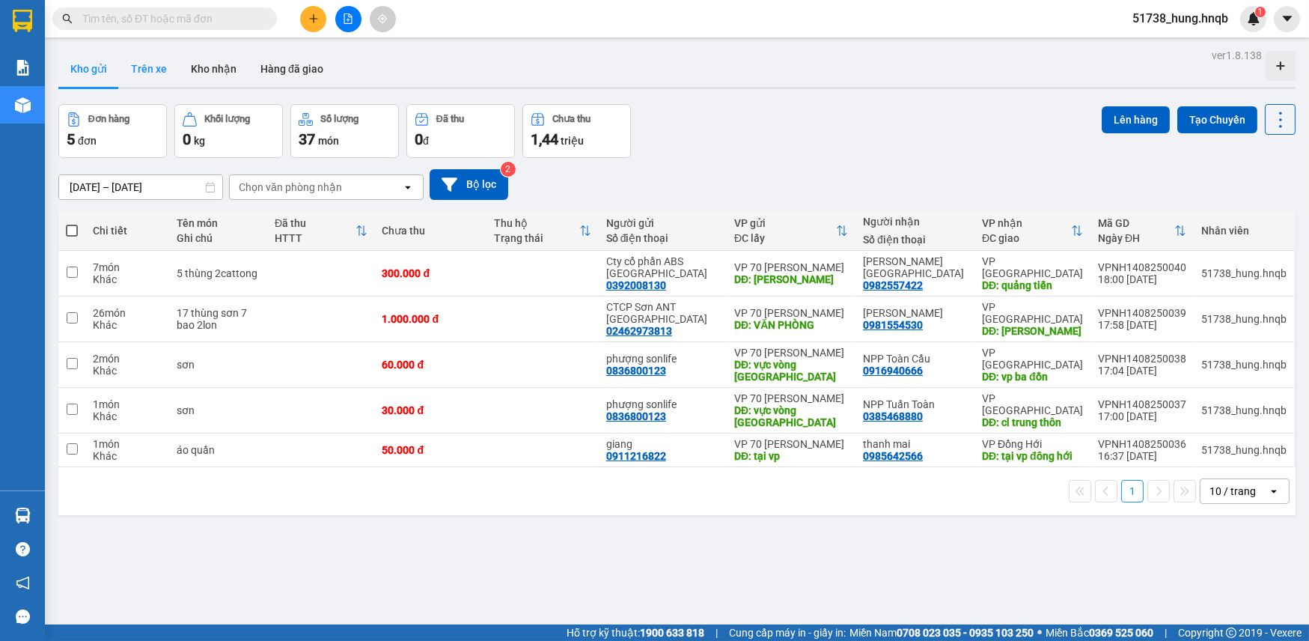
click at [153, 71] on button "Trên xe" at bounding box center [149, 69] width 60 height 36
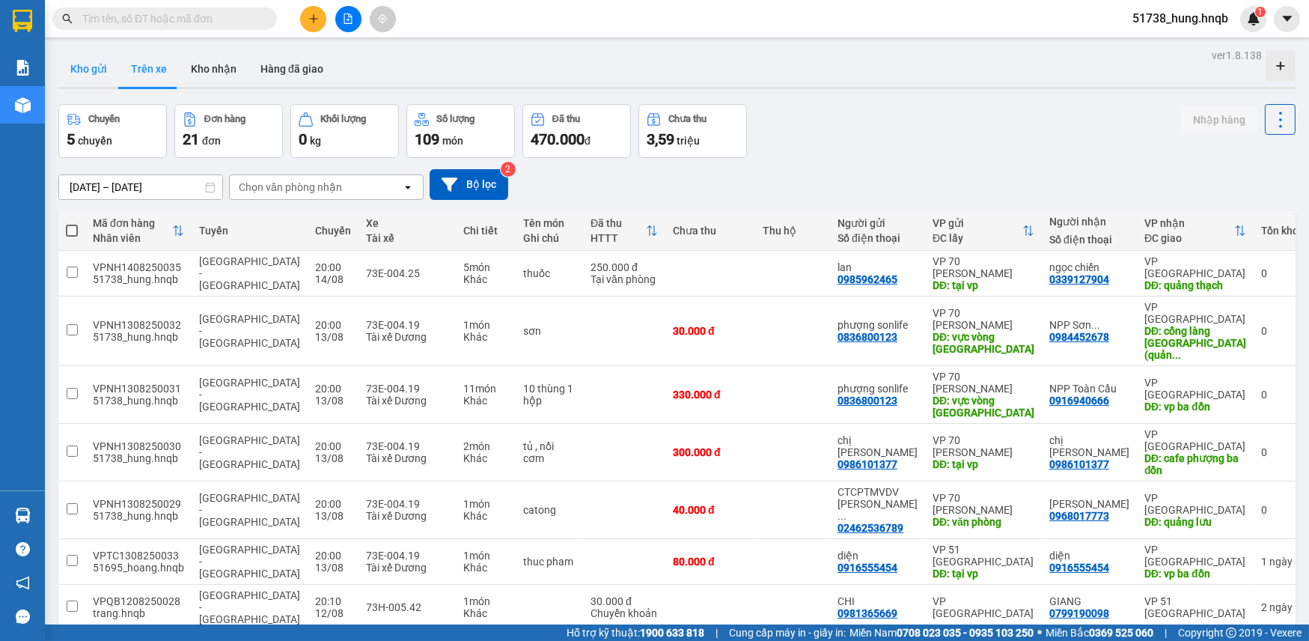
click at [97, 72] on button "Kho gửi" at bounding box center [88, 69] width 61 height 36
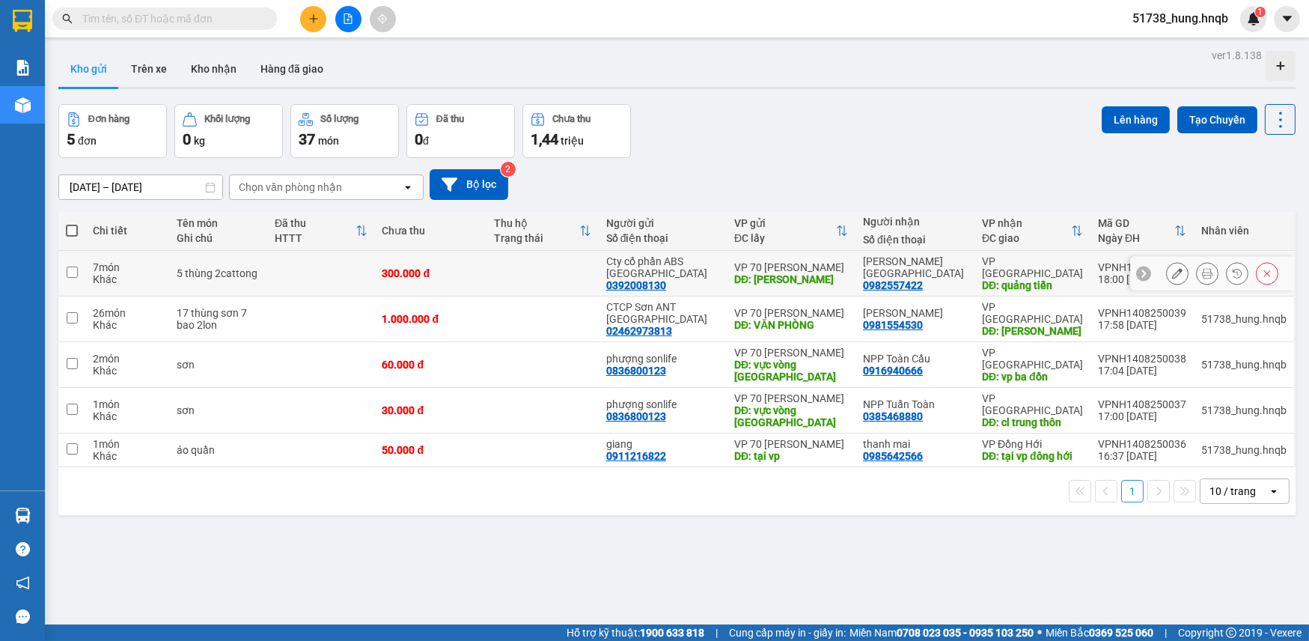
click at [589, 259] on td at bounding box center [542, 274] width 112 height 46
checkbox input "true"
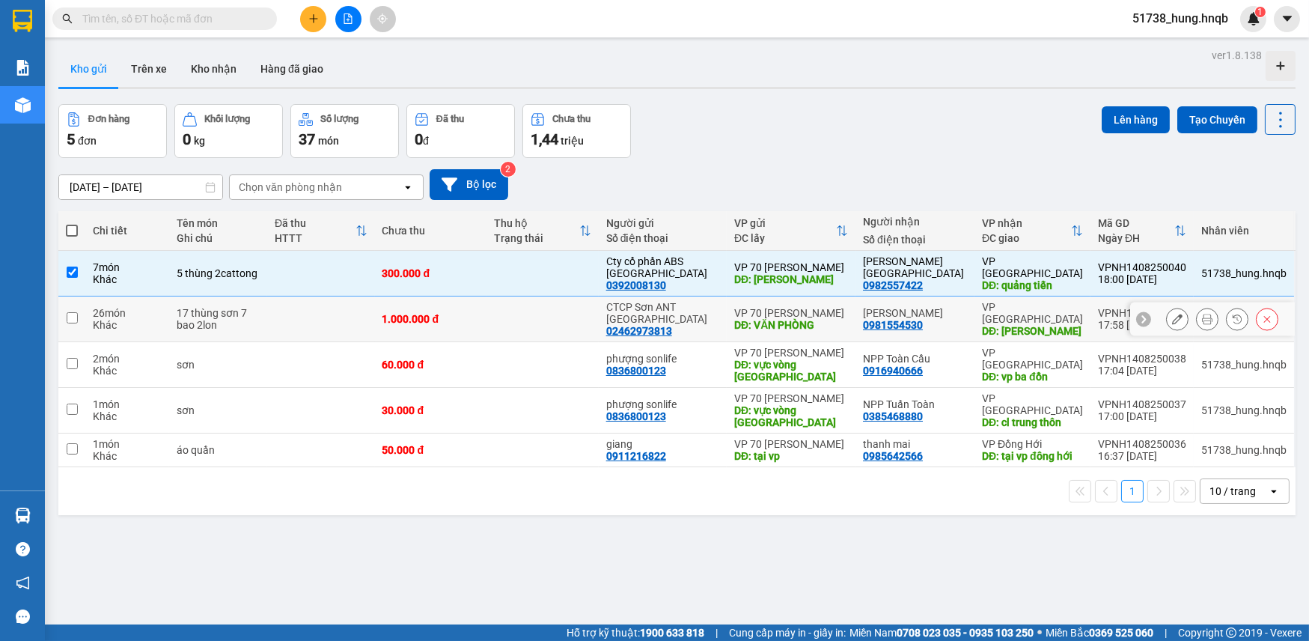
click at [557, 303] on td at bounding box center [542, 319] width 112 height 46
checkbox input "true"
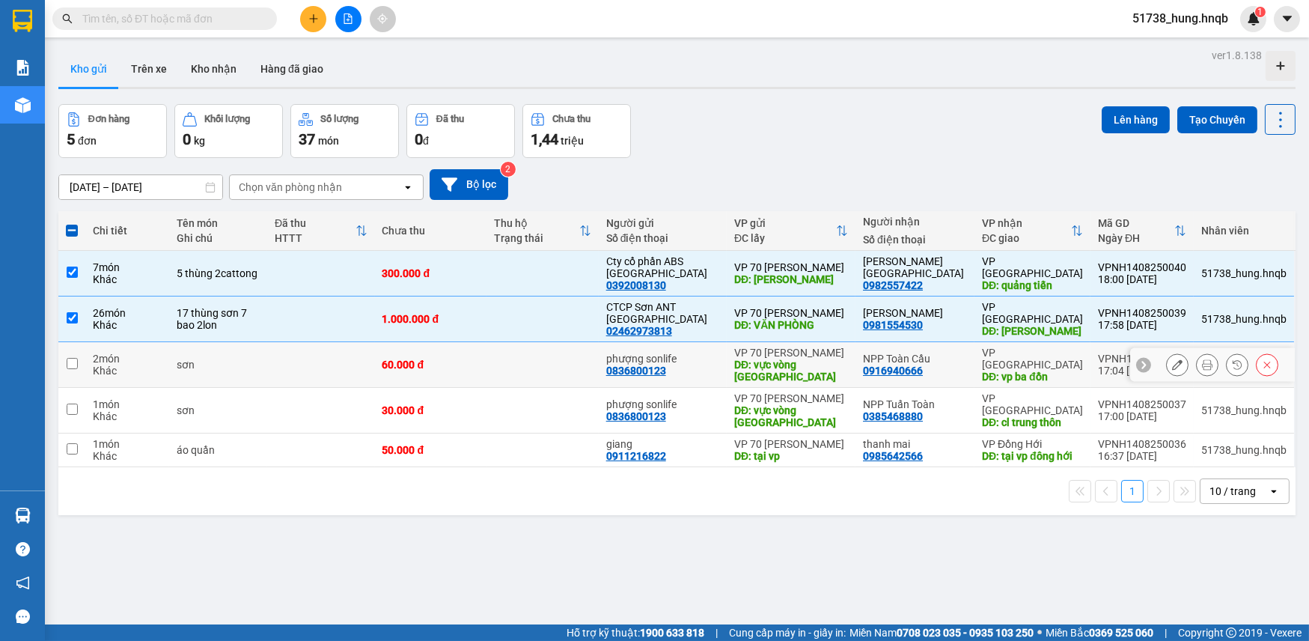
click at [536, 362] on td at bounding box center [542, 365] width 112 height 46
checkbox input "true"
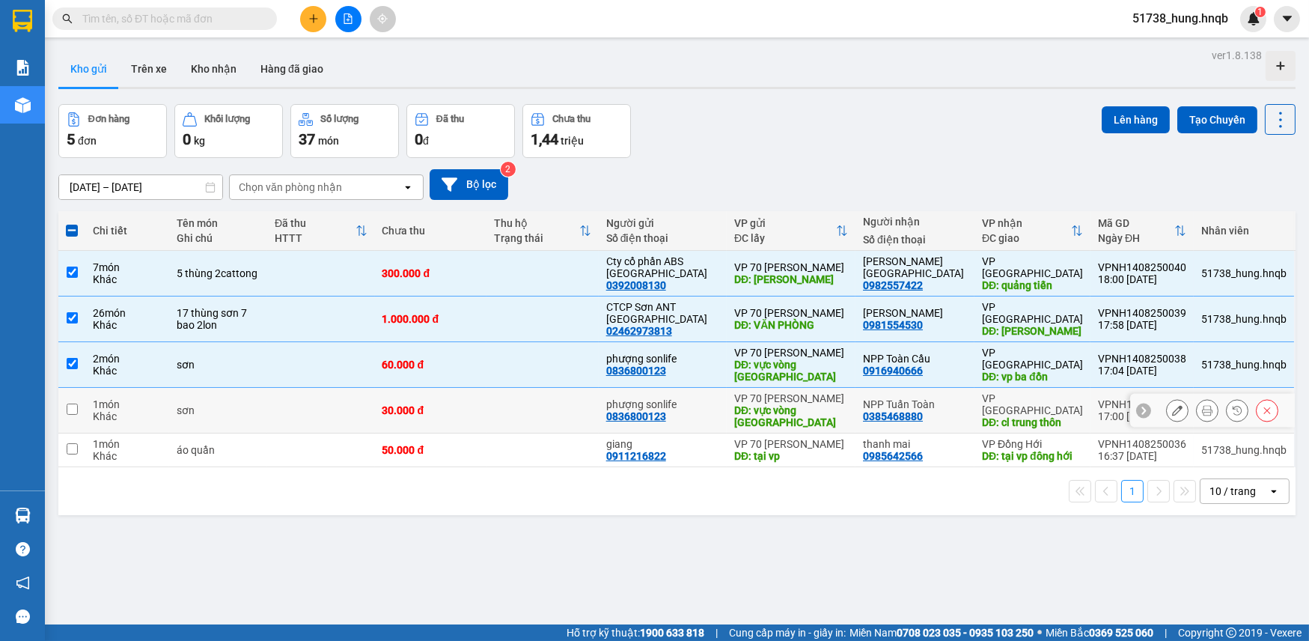
click at [521, 394] on td at bounding box center [542, 411] width 112 height 46
checkbox input "true"
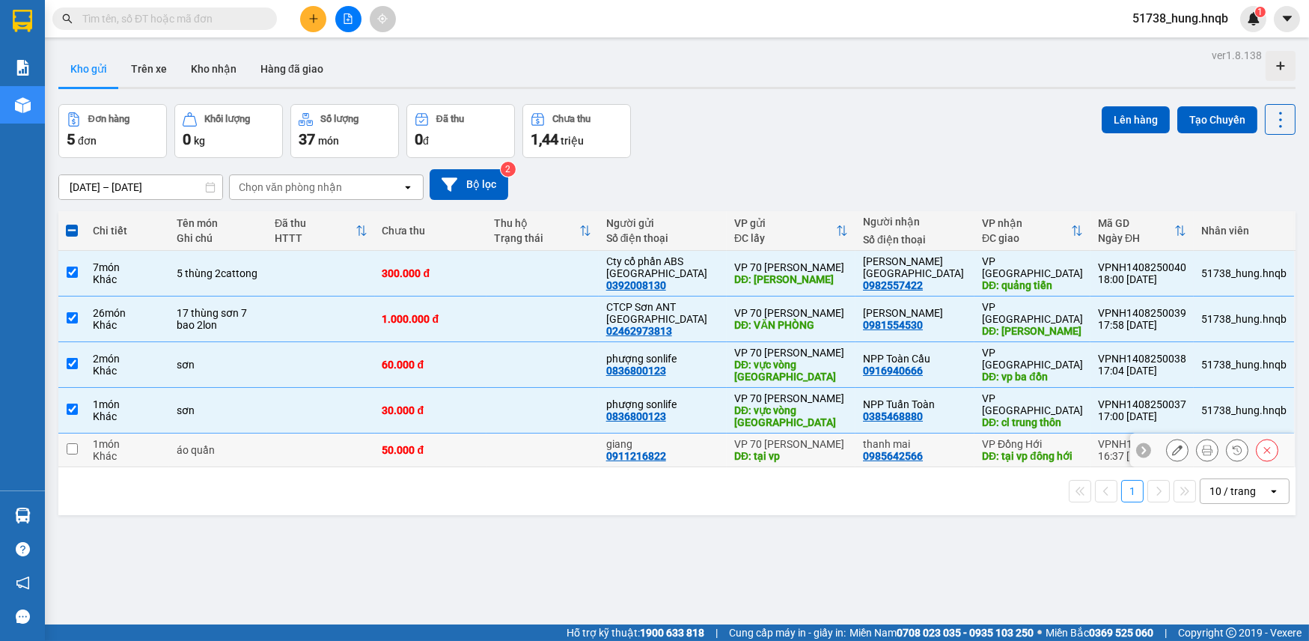
click at [480, 444] on div "50.000 đ" at bounding box center [430, 450] width 97 height 12
checkbox input "true"
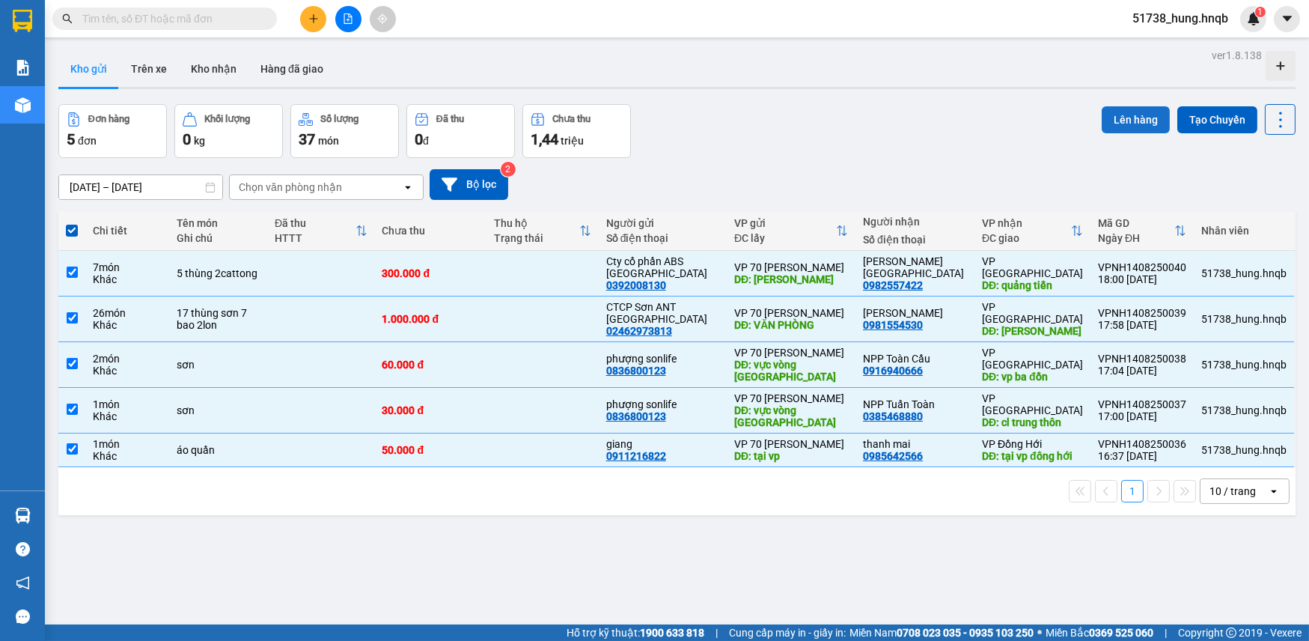
click at [1129, 116] on button "Lên hàng" at bounding box center [1136, 119] width 68 height 27
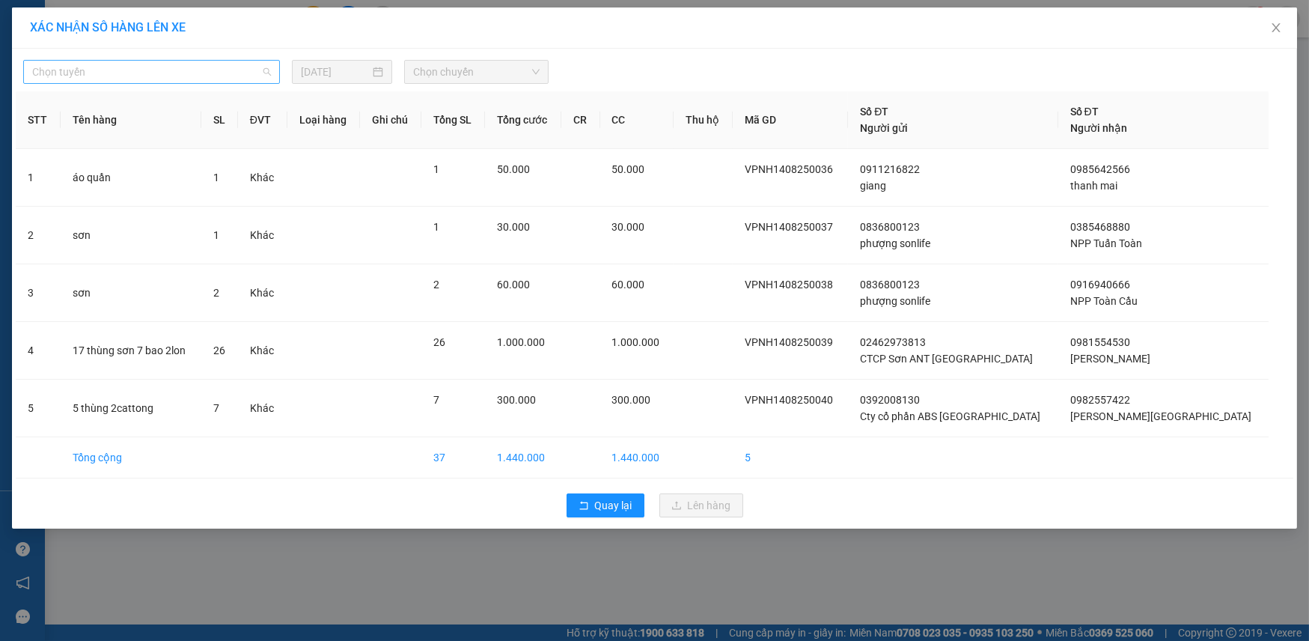
click at [216, 77] on span "Chọn tuyến" at bounding box center [151, 72] width 239 height 22
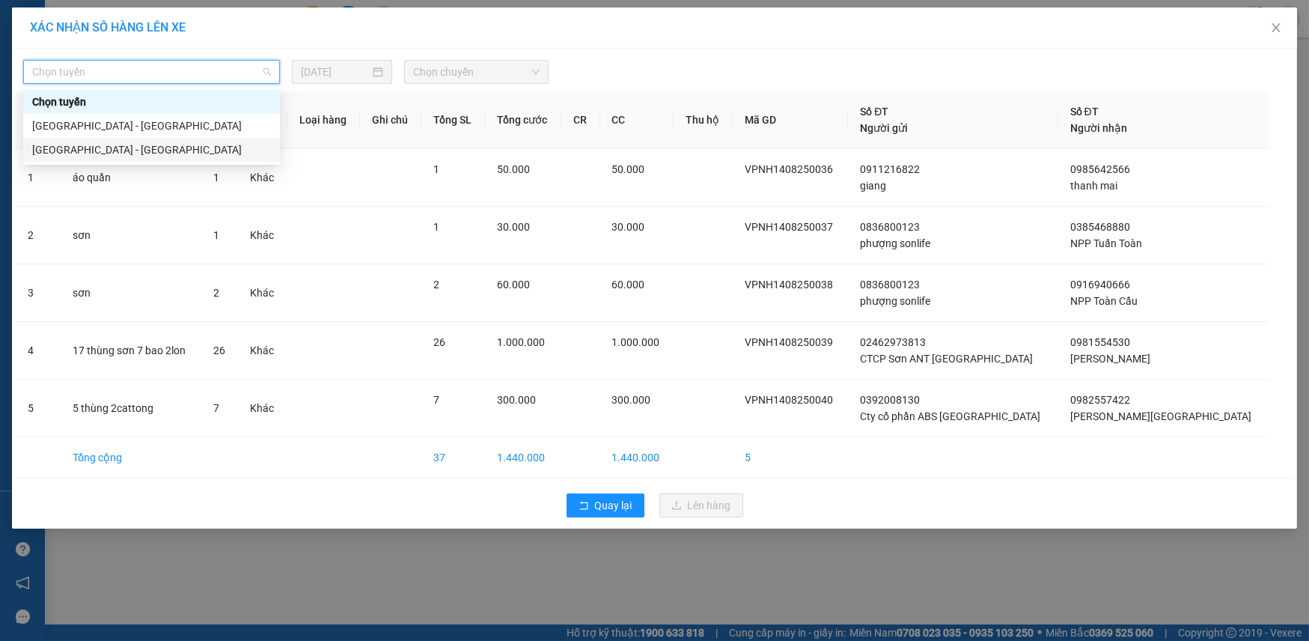
click at [141, 146] on div "[GEOGRAPHIC_DATA] - [GEOGRAPHIC_DATA]" at bounding box center [151, 149] width 239 height 16
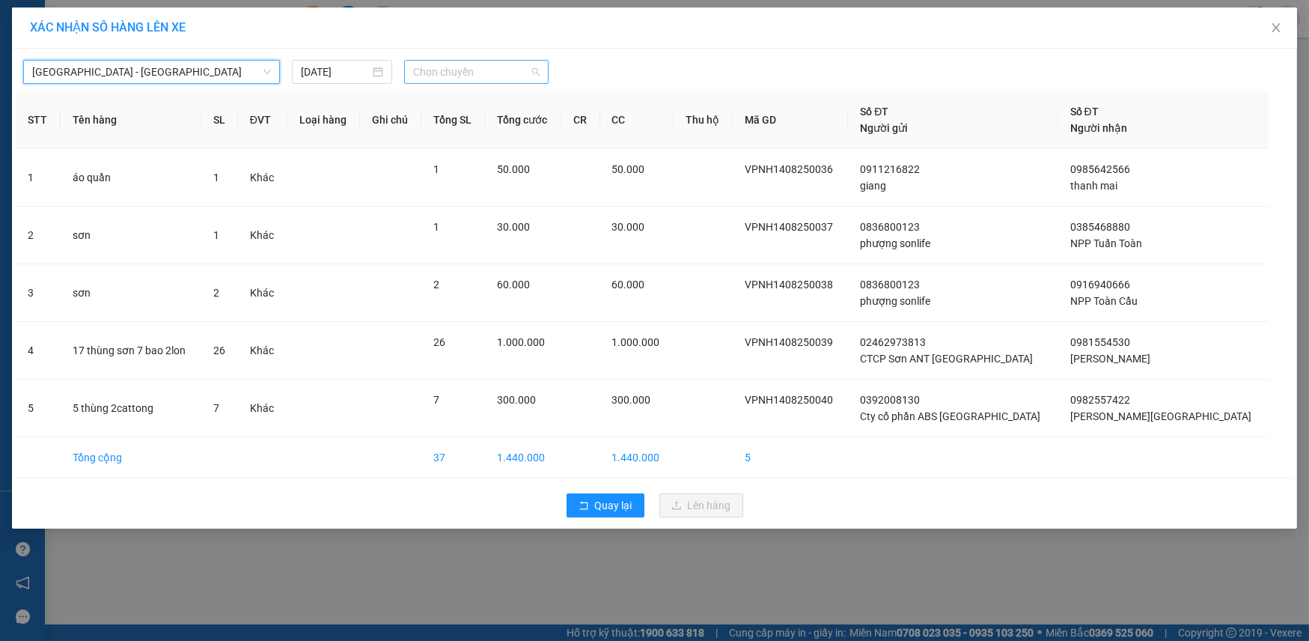
click at [465, 79] on span "Chọn chuyến" at bounding box center [476, 72] width 126 height 22
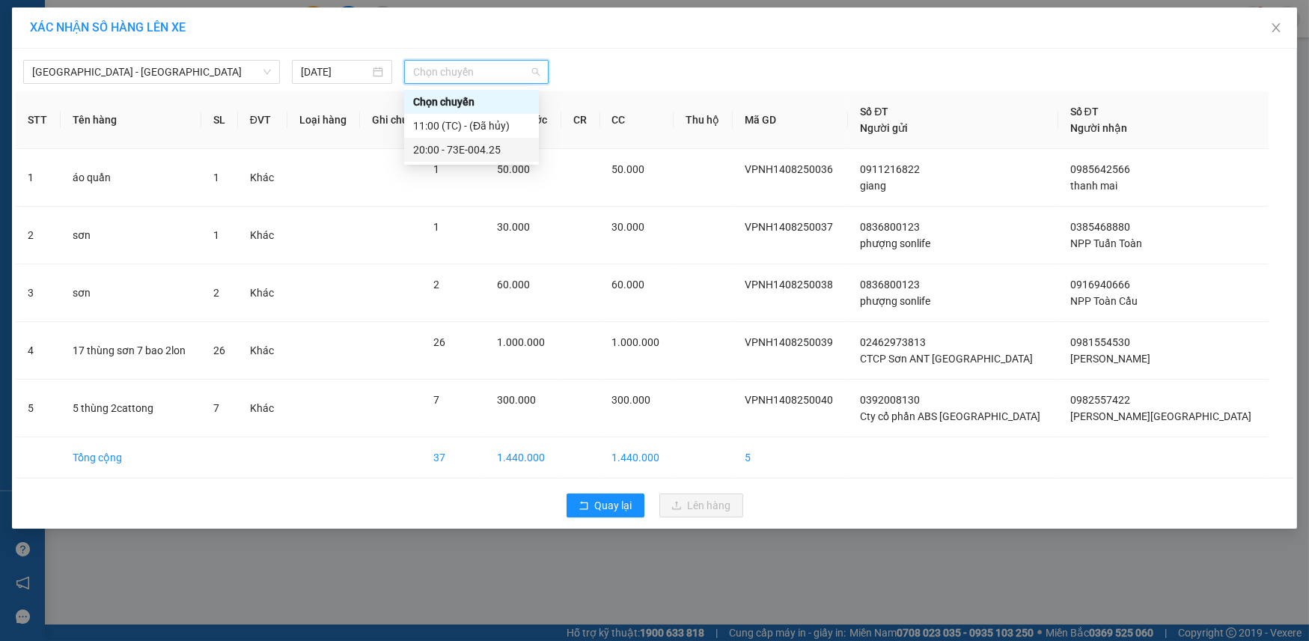
click at [465, 151] on div "20:00 - 73E-004.25" at bounding box center [471, 149] width 117 height 16
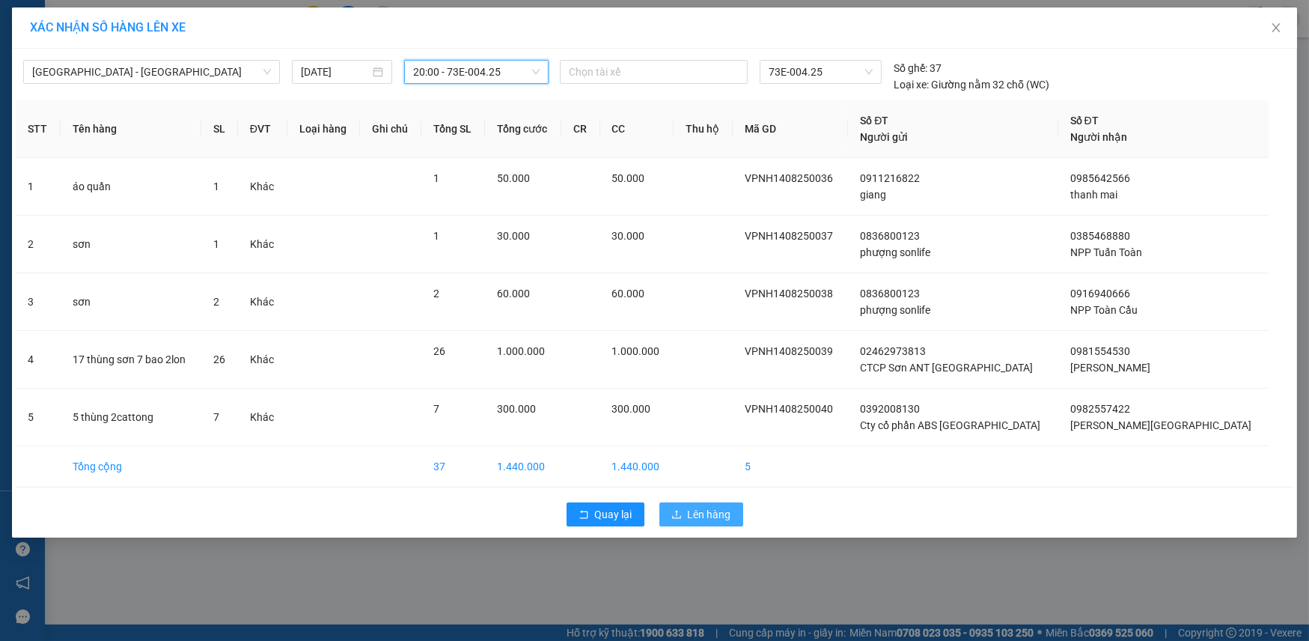
click at [703, 519] on span "Lên hàng" at bounding box center [709, 514] width 43 height 16
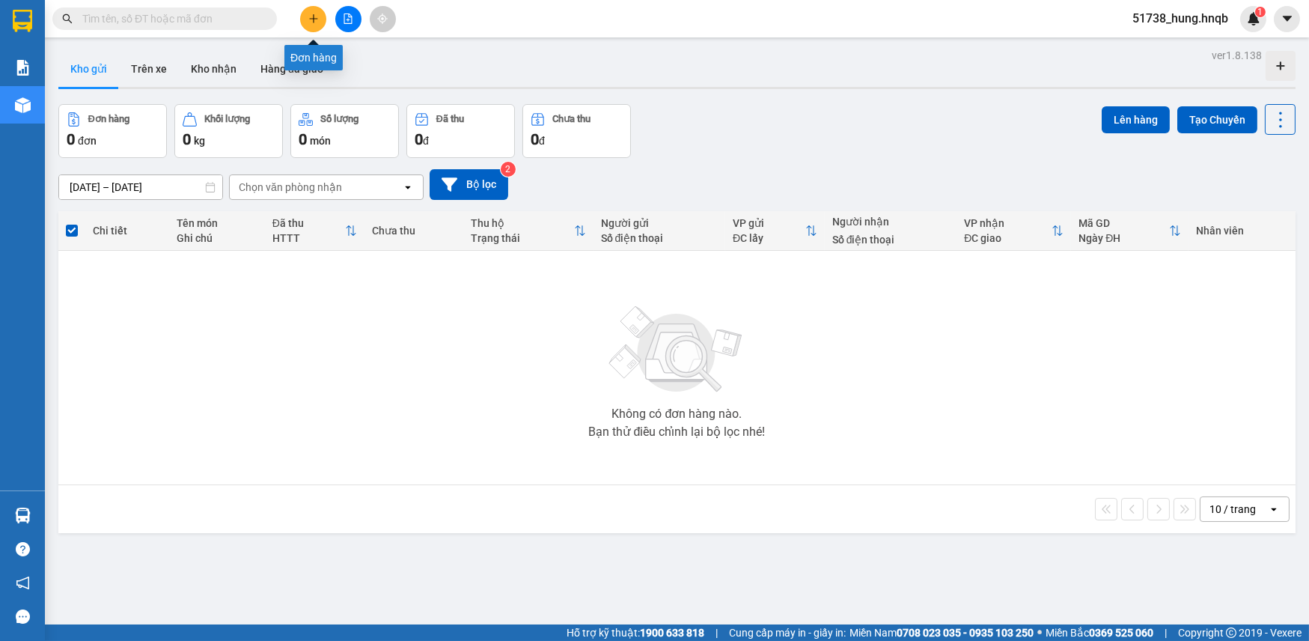
click at [305, 22] on button at bounding box center [313, 19] width 26 height 26
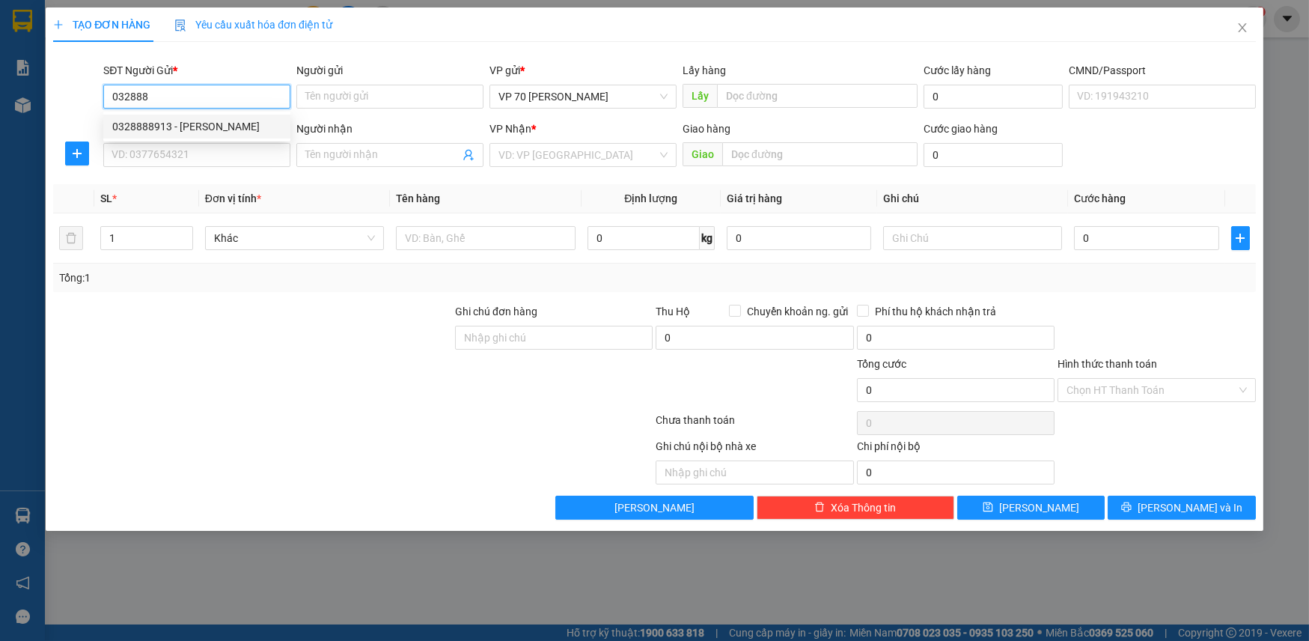
click at [204, 120] on div "0328888913 - [PERSON_NAME]" at bounding box center [196, 126] width 169 height 16
type input "0328888913"
type input "[PERSON_NAME]"
type input "văn phòng"
type input "0328888913"
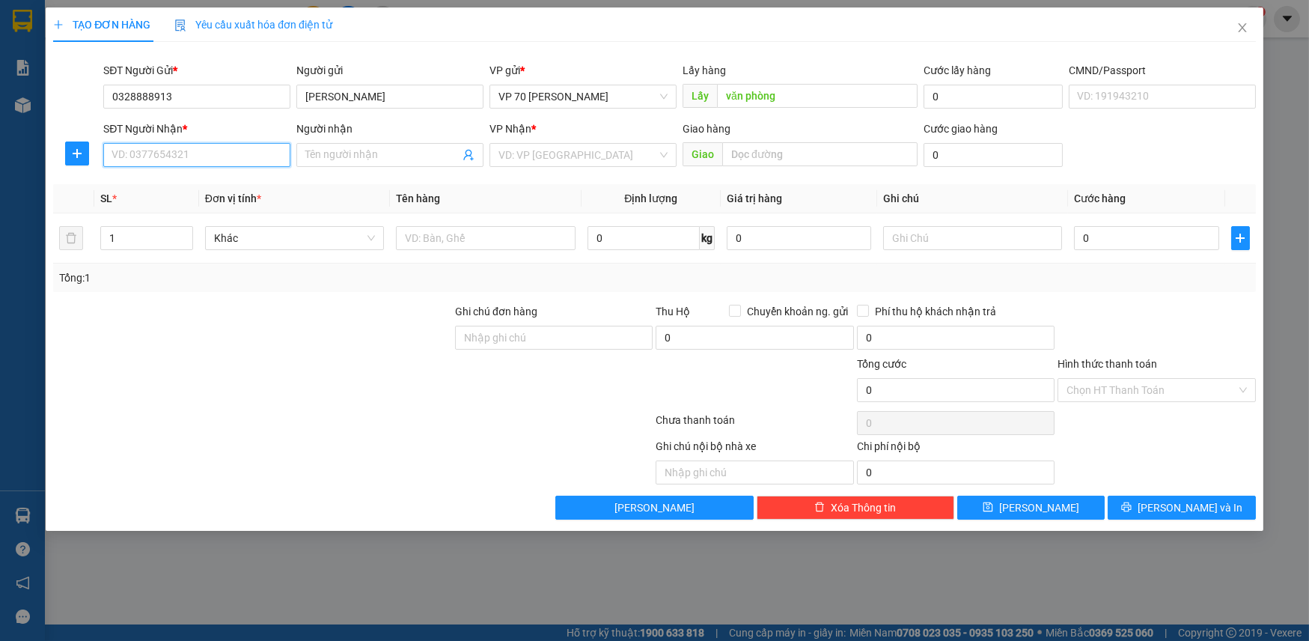
click at [191, 165] on input "SĐT Người Nhận *" at bounding box center [196, 155] width 187 height 24
click at [208, 183] on div "0817257657 - [PERSON_NAME]" at bounding box center [196, 185] width 169 height 16
type input "0817257657"
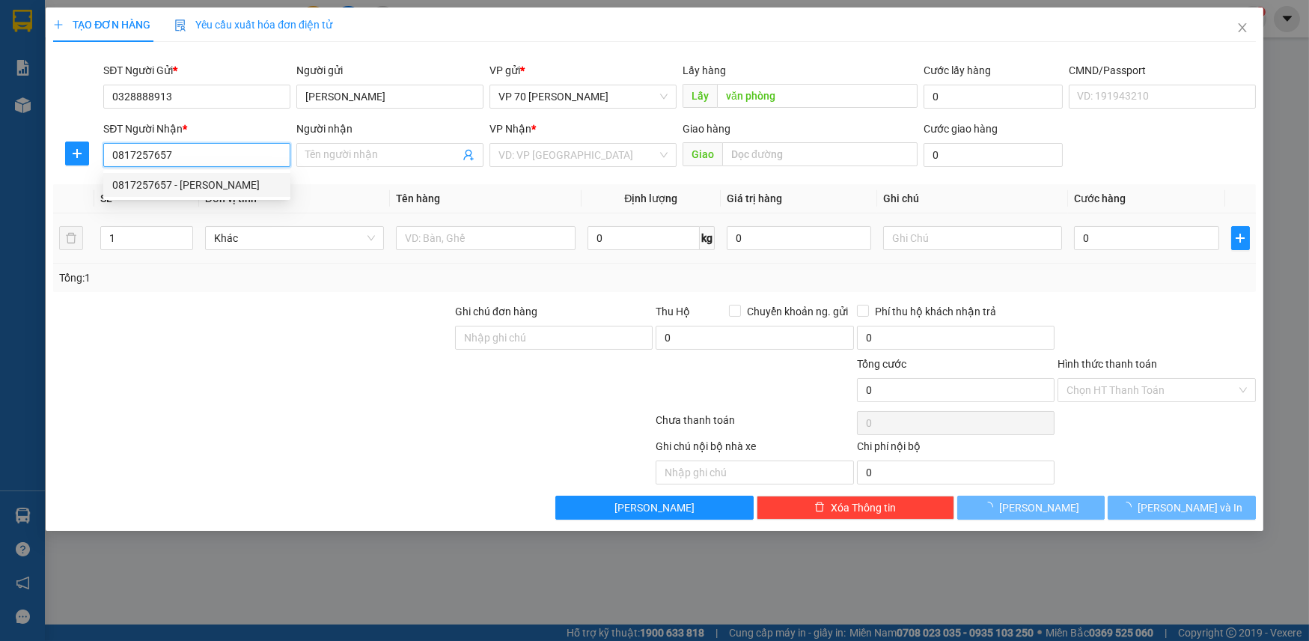
type input "[PERSON_NAME]"
type input "ubnd quảng phương"
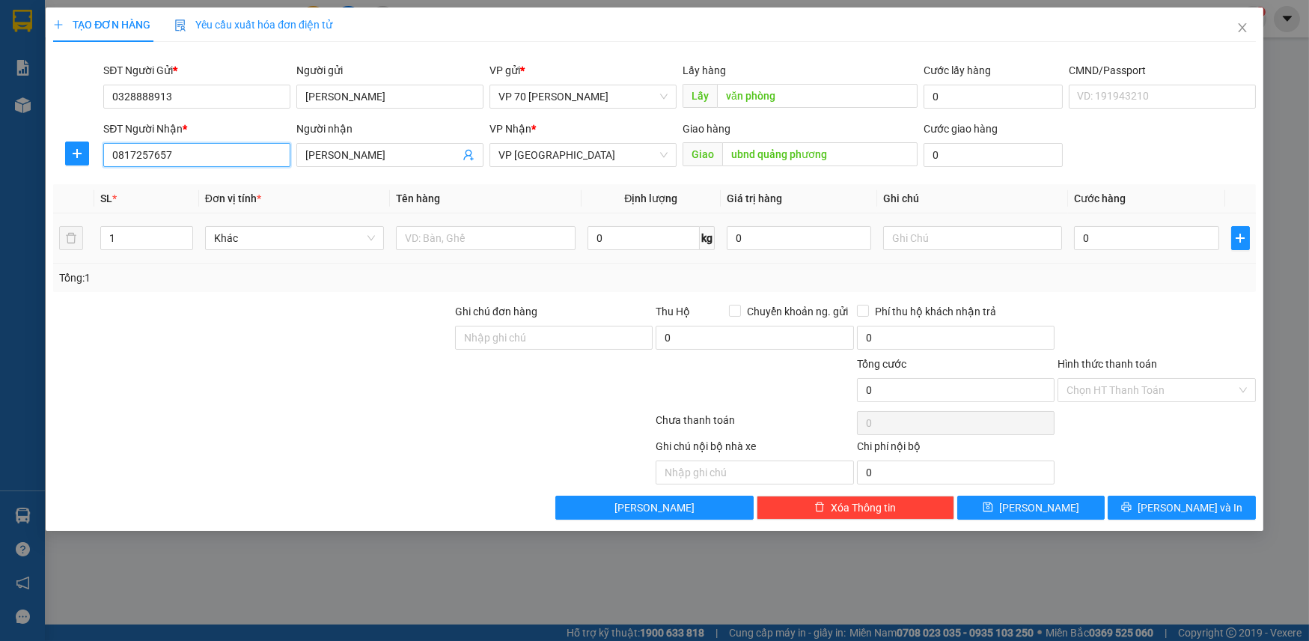
type input "0817257657"
click at [132, 219] on td "1" at bounding box center [146, 238] width 104 height 50
click at [122, 239] on input "1" at bounding box center [146, 238] width 91 height 22
type input "2"
click at [504, 242] on input "text" at bounding box center [486, 238] width 180 height 24
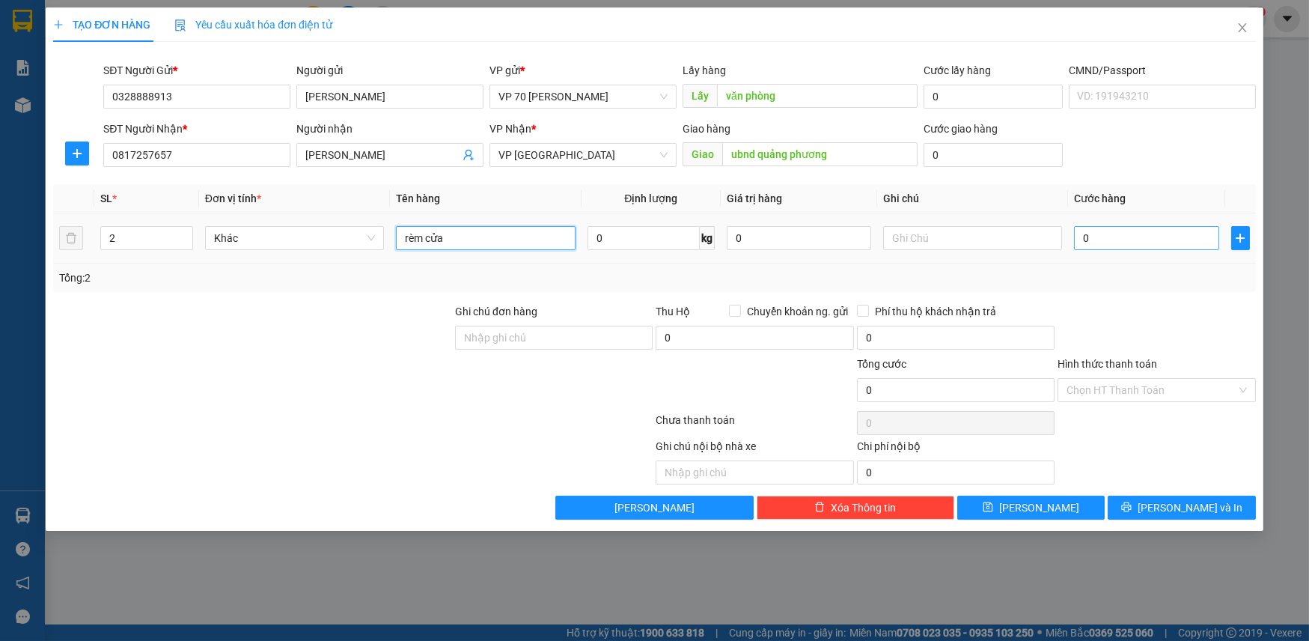
type input "rèm cửa"
click at [1149, 239] on input "0" at bounding box center [1146, 238] width 144 height 24
type input "2"
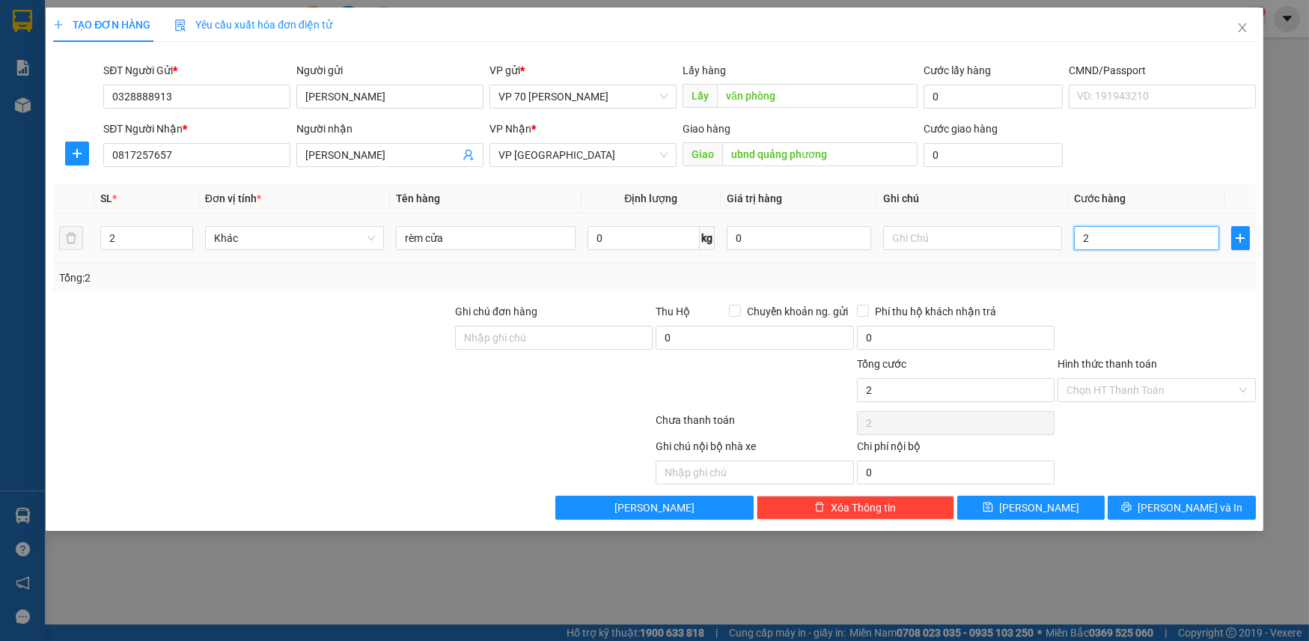
type input "25"
type input "250"
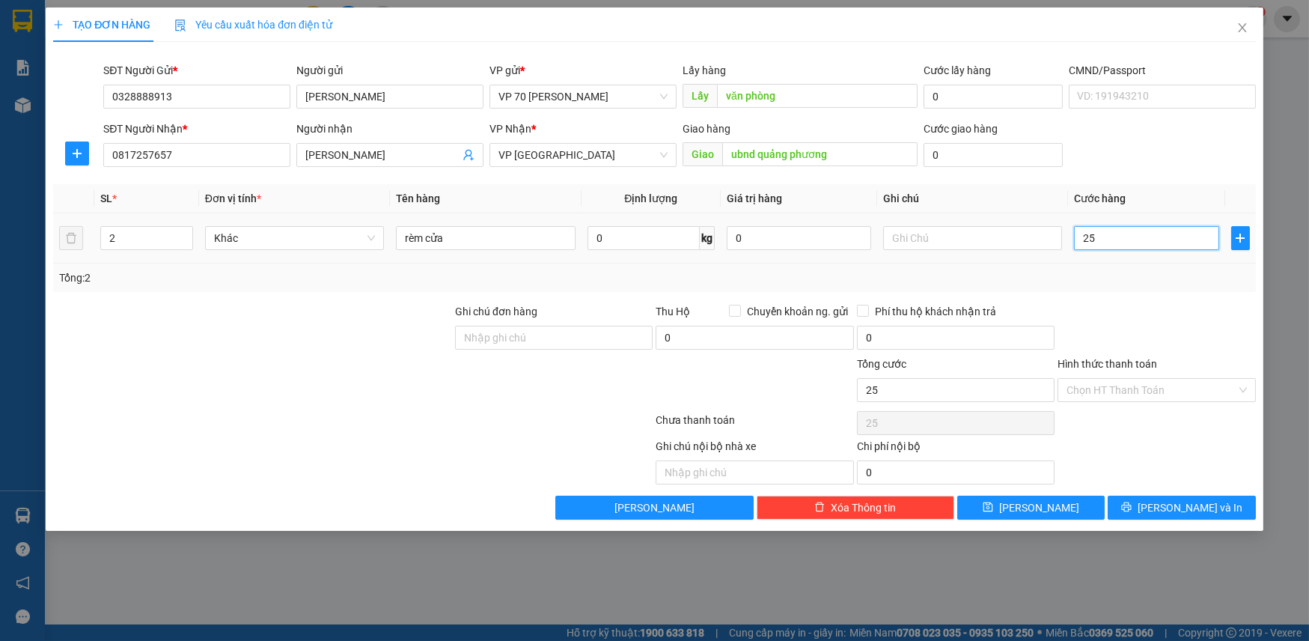
type input "250"
type input "2.500"
type input "25.000"
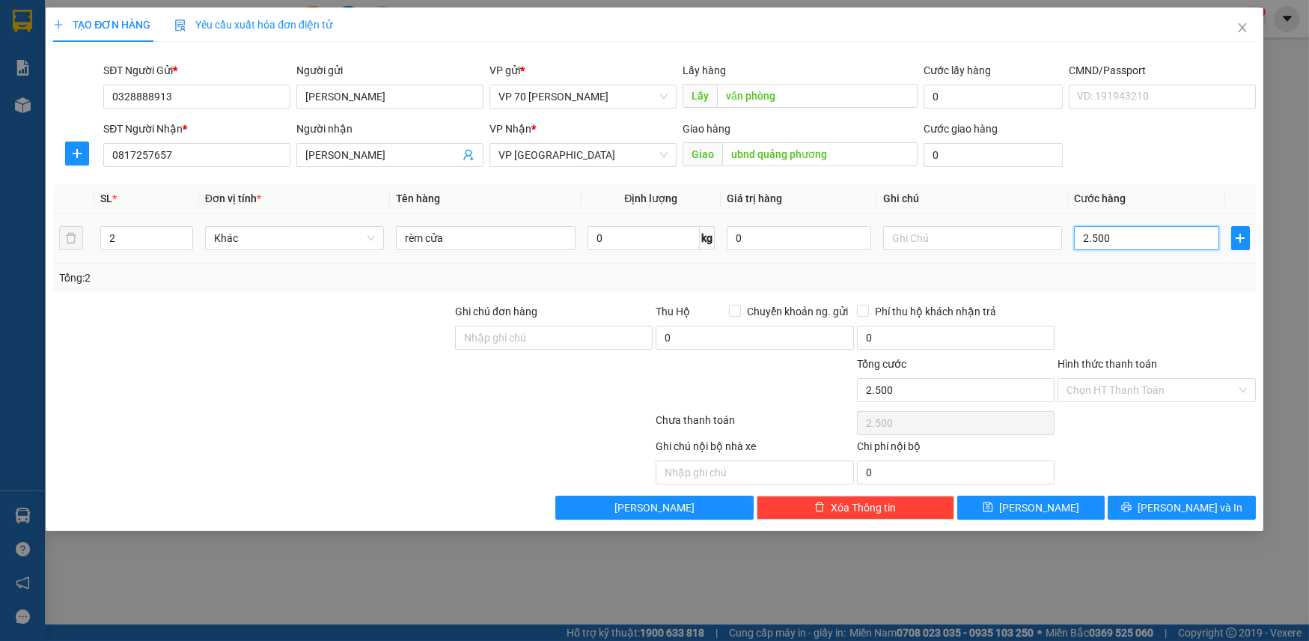
type input "25.000"
type input "250.000"
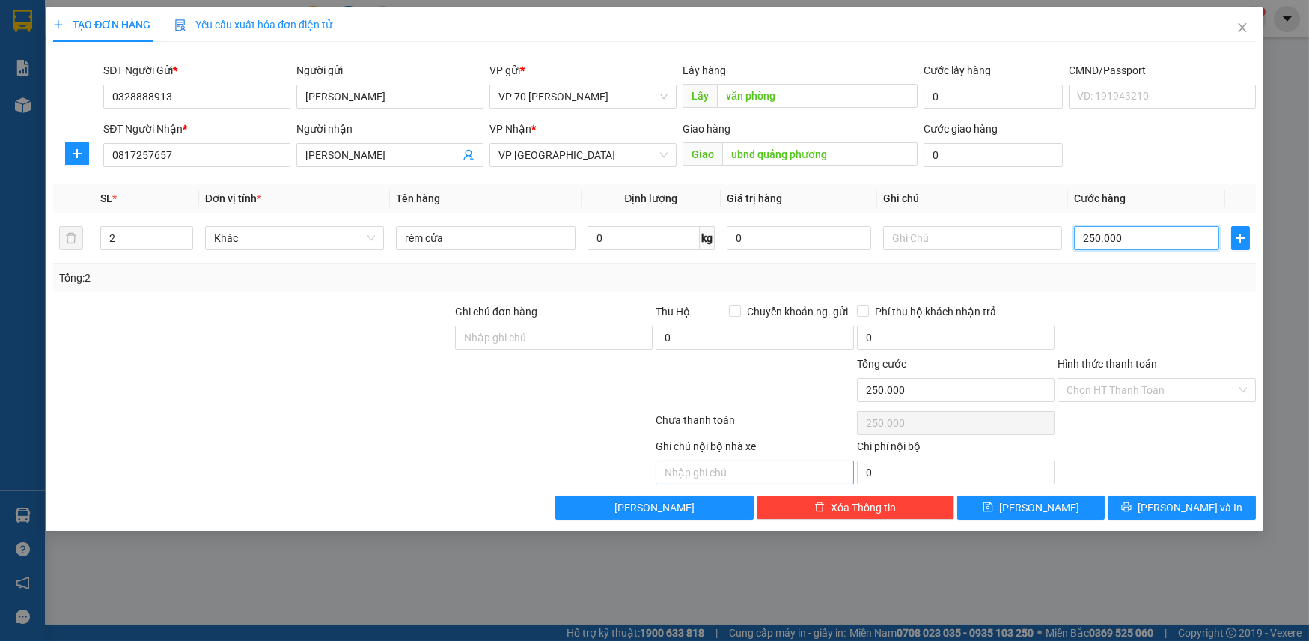
type input "250.000"
click at [735, 475] on input "text" at bounding box center [755, 472] width 198 height 24
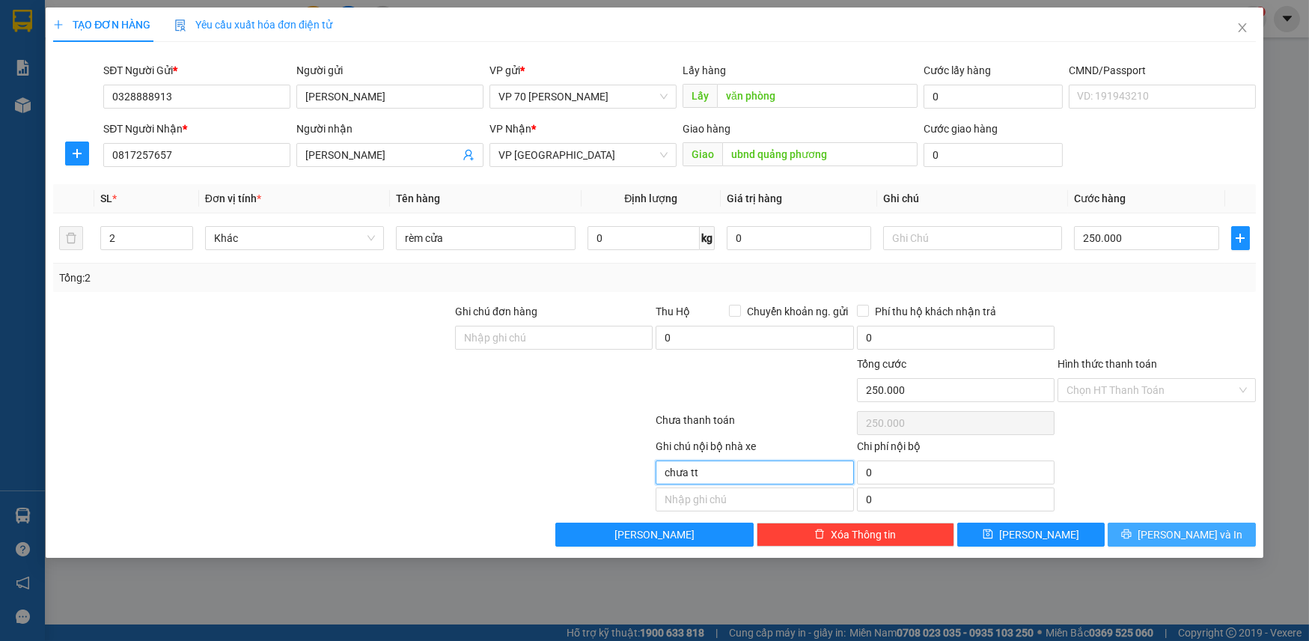
type input "chưa tt"
click at [1163, 538] on button "[PERSON_NAME] và In" at bounding box center [1181, 534] width 147 height 24
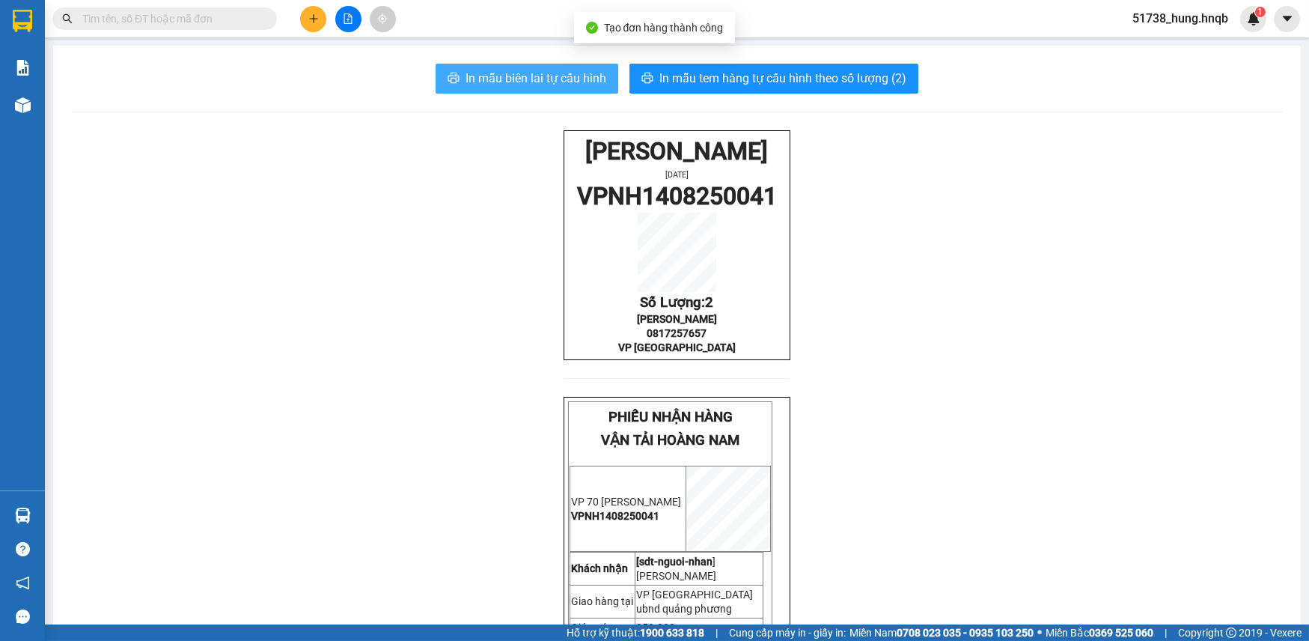
click at [528, 75] on span "In mẫu biên lai tự cấu hình" at bounding box center [535, 78] width 141 height 19
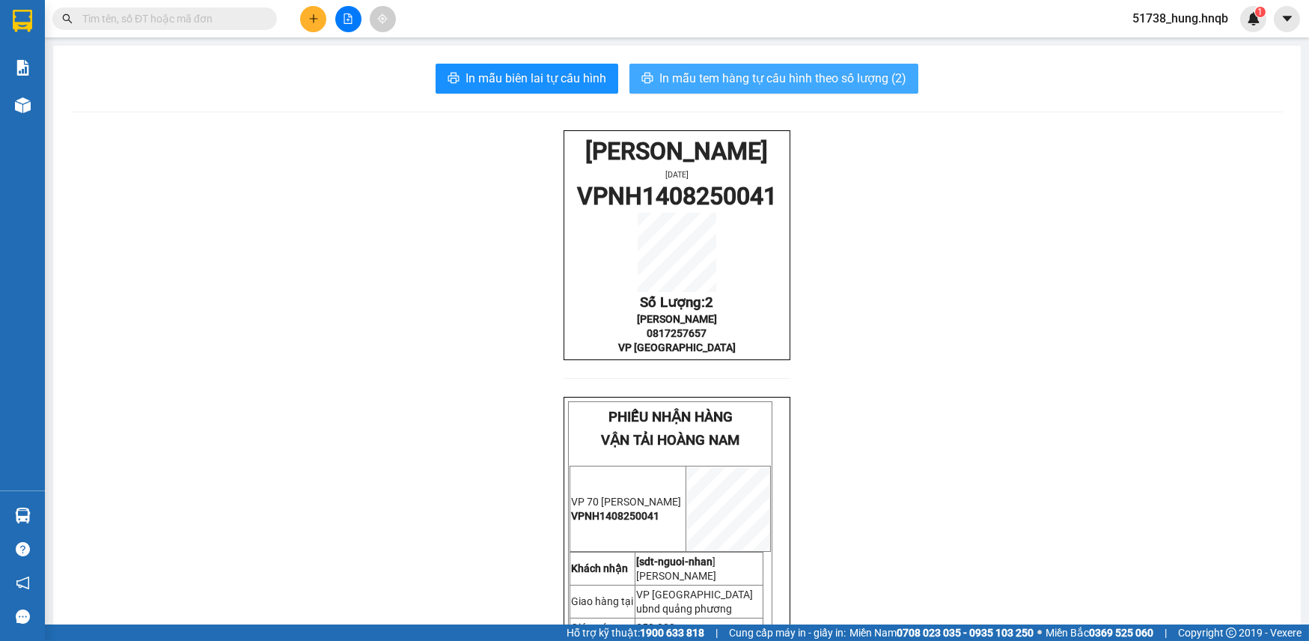
click at [718, 75] on span "In mẫu tem hàng tự cấu hình theo số lượng (2)" at bounding box center [782, 78] width 247 height 19
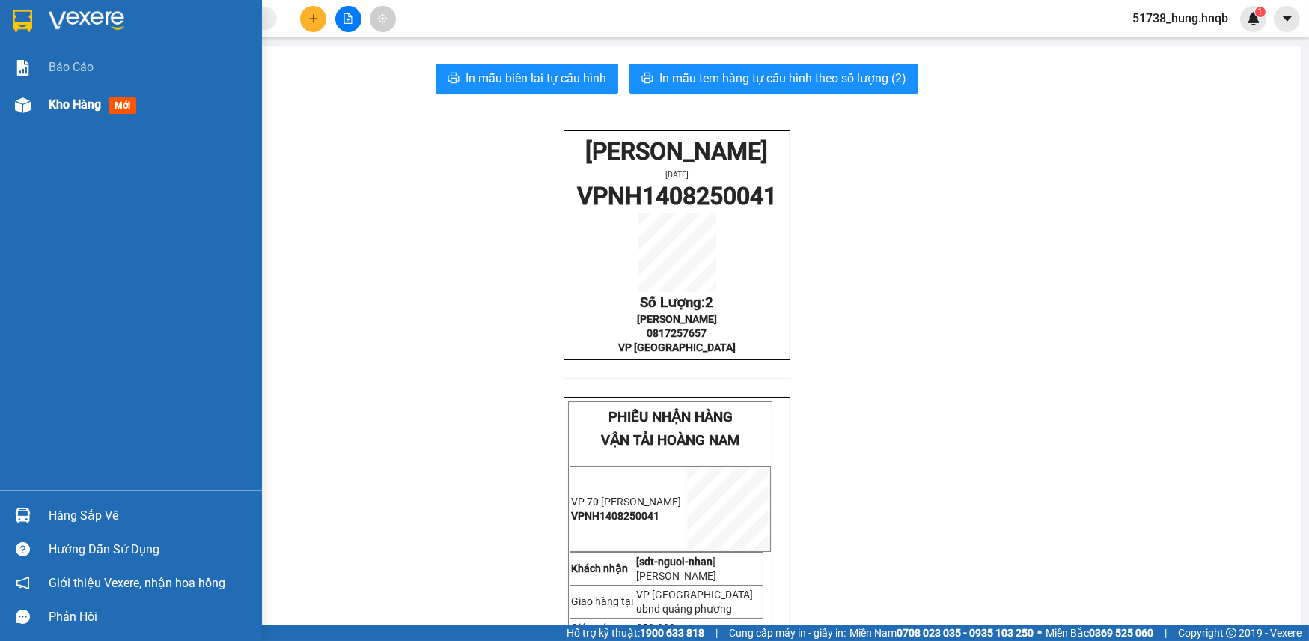
click at [34, 105] on div at bounding box center [23, 105] width 26 height 26
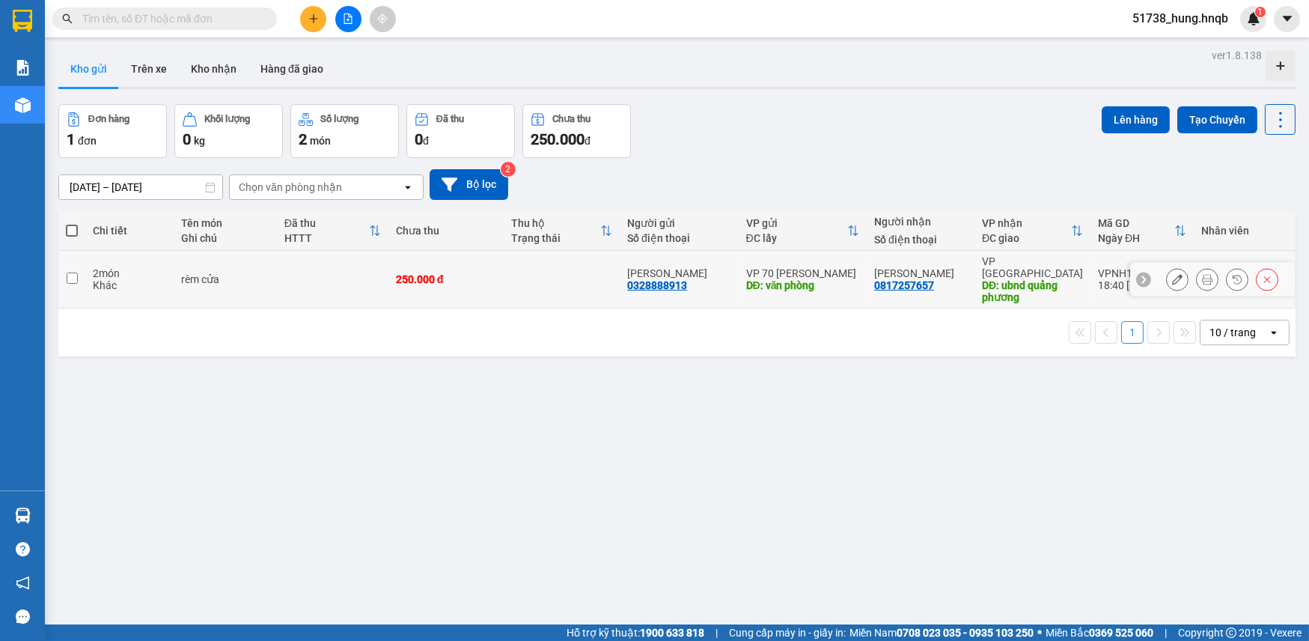
click at [183, 256] on td "rèm cửa" at bounding box center [225, 280] width 103 height 58
checkbox input "true"
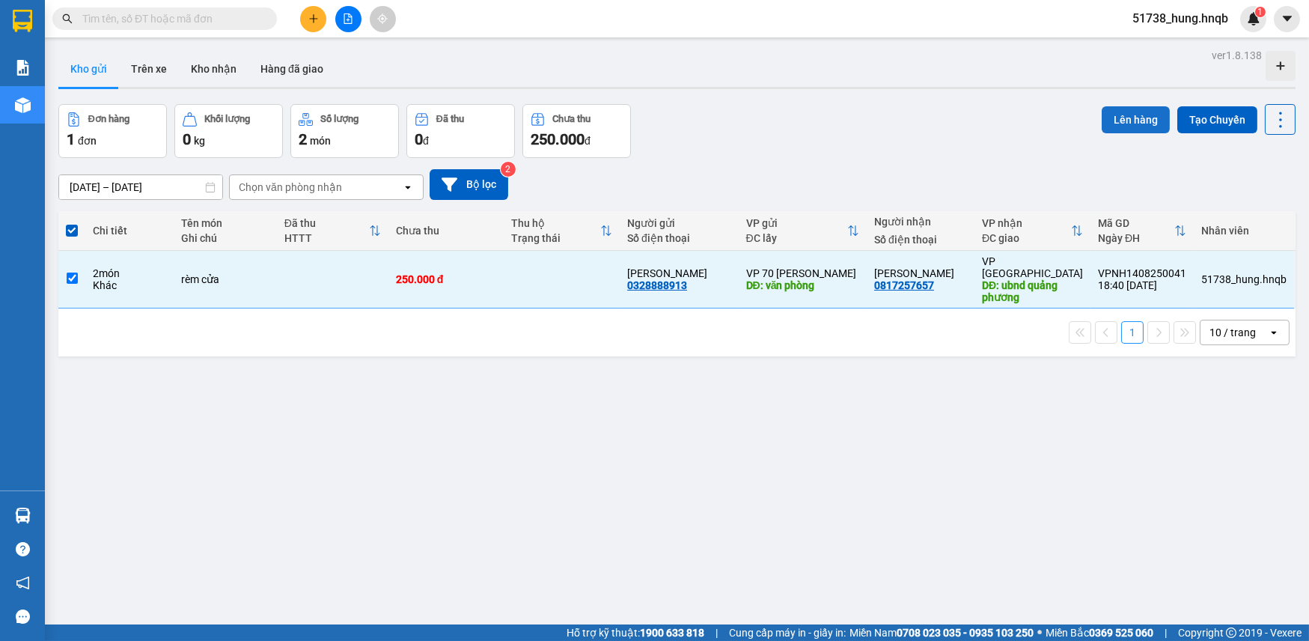
click at [1114, 113] on button "Lên hàng" at bounding box center [1136, 119] width 68 height 27
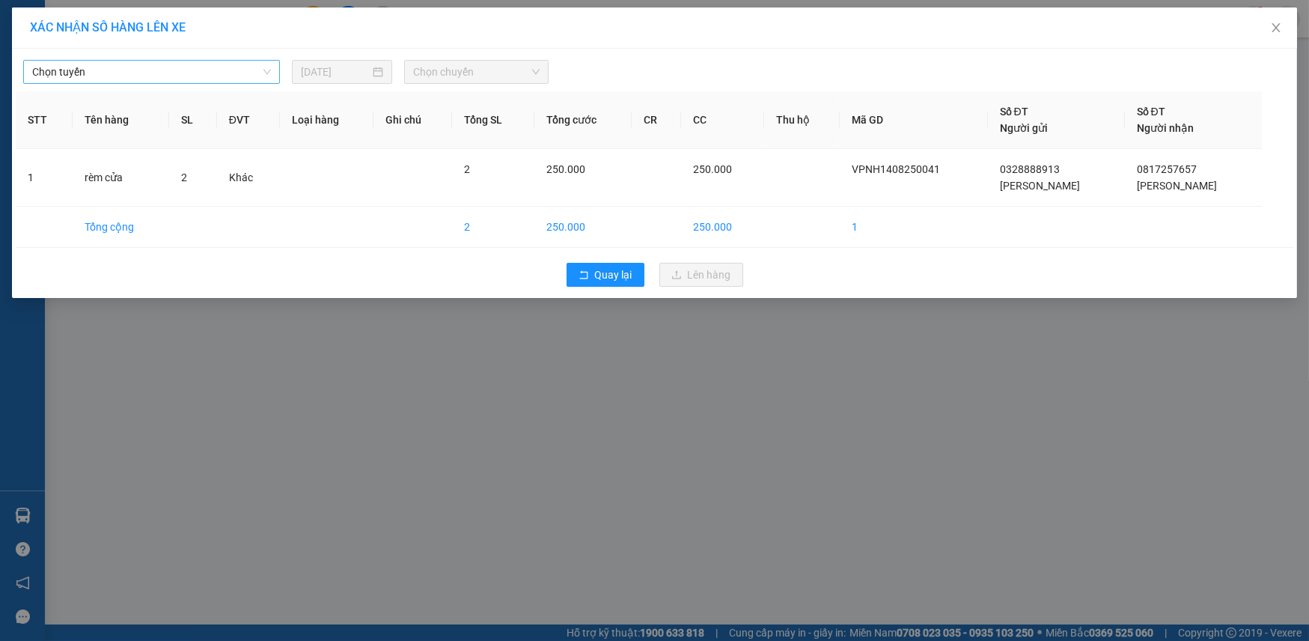
click at [124, 65] on span "Chọn tuyến" at bounding box center [151, 72] width 239 height 22
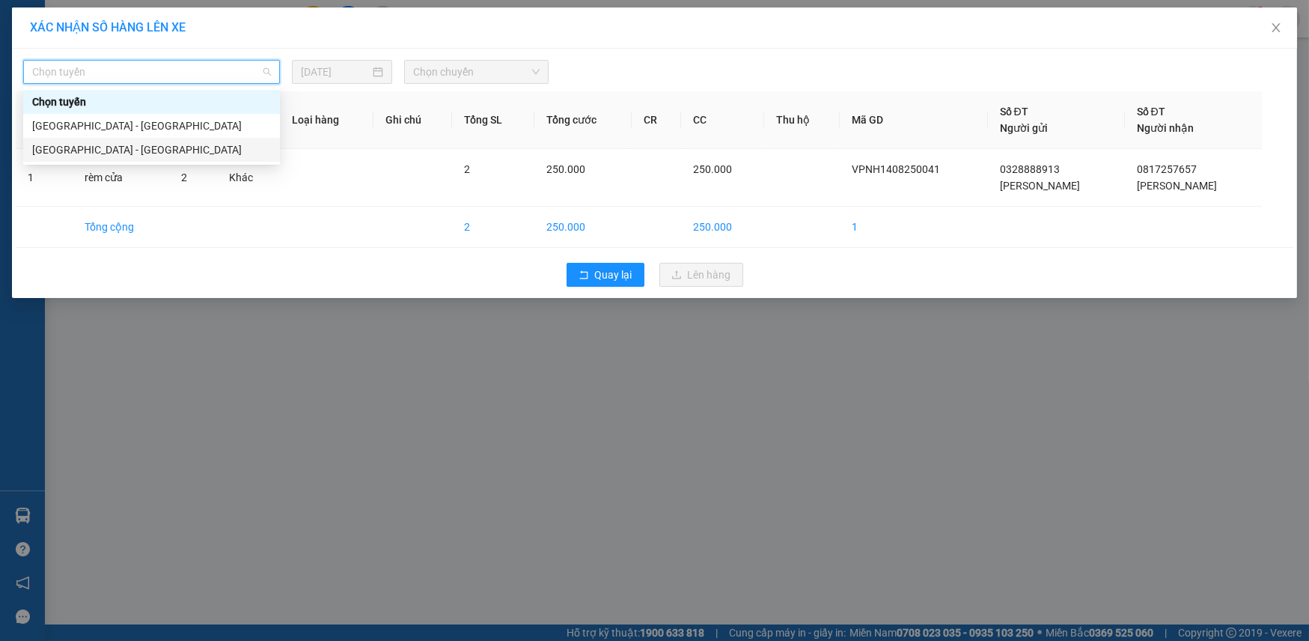
drag, startPoint x: 135, startPoint y: 137, endPoint x: 149, endPoint y: 135, distance: 14.3
click at [135, 138] on div "[GEOGRAPHIC_DATA] - [GEOGRAPHIC_DATA]" at bounding box center [151, 150] width 257 height 24
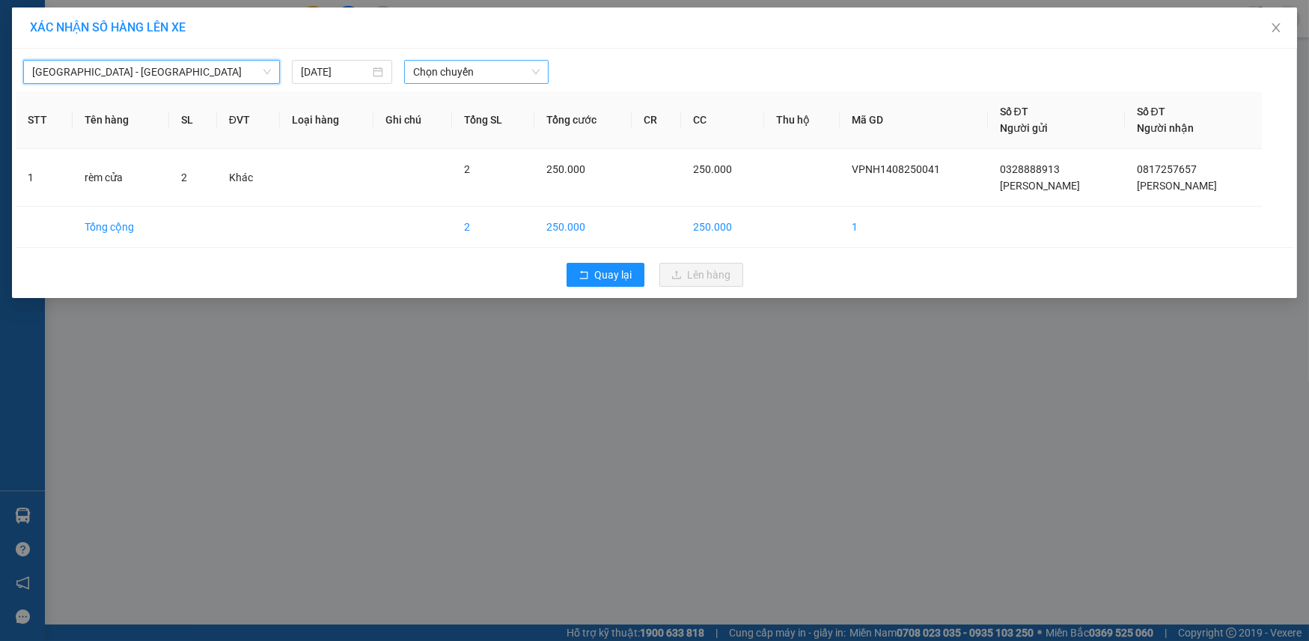
click at [457, 74] on span "Chọn chuyến" at bounding box center [476, 72] width 126 height 22
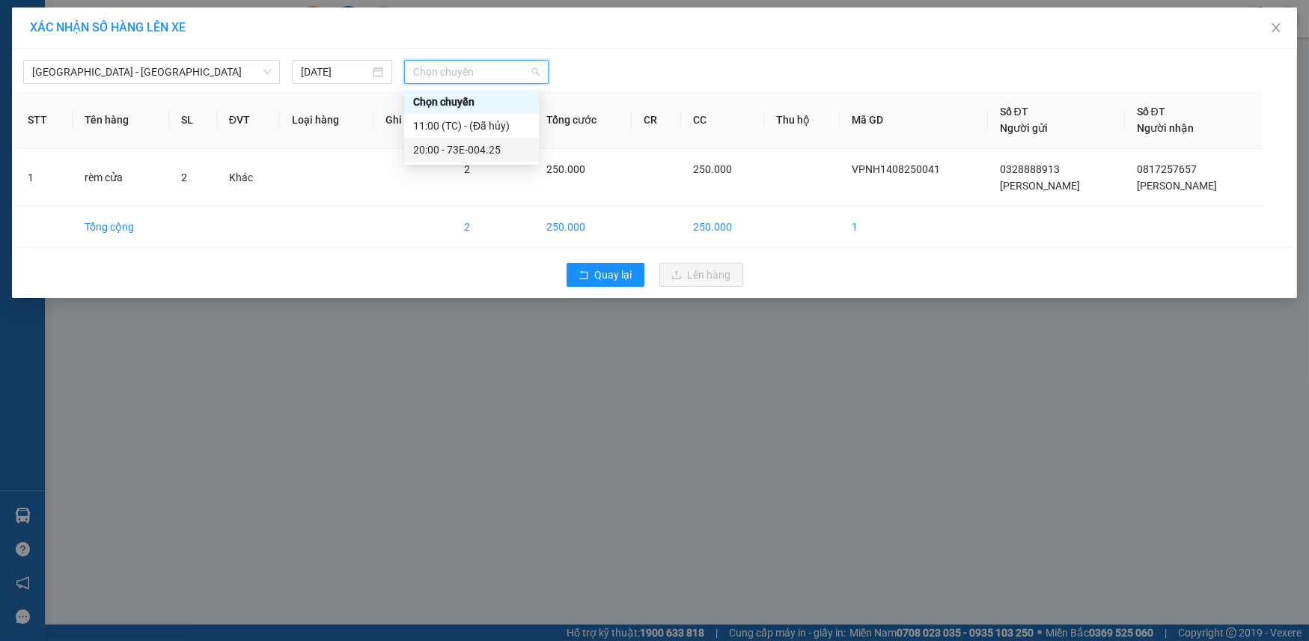
click at [465, 145] on div "20:00 - 73E-004.25" at bounding box center [471, 149] width 117 height 16
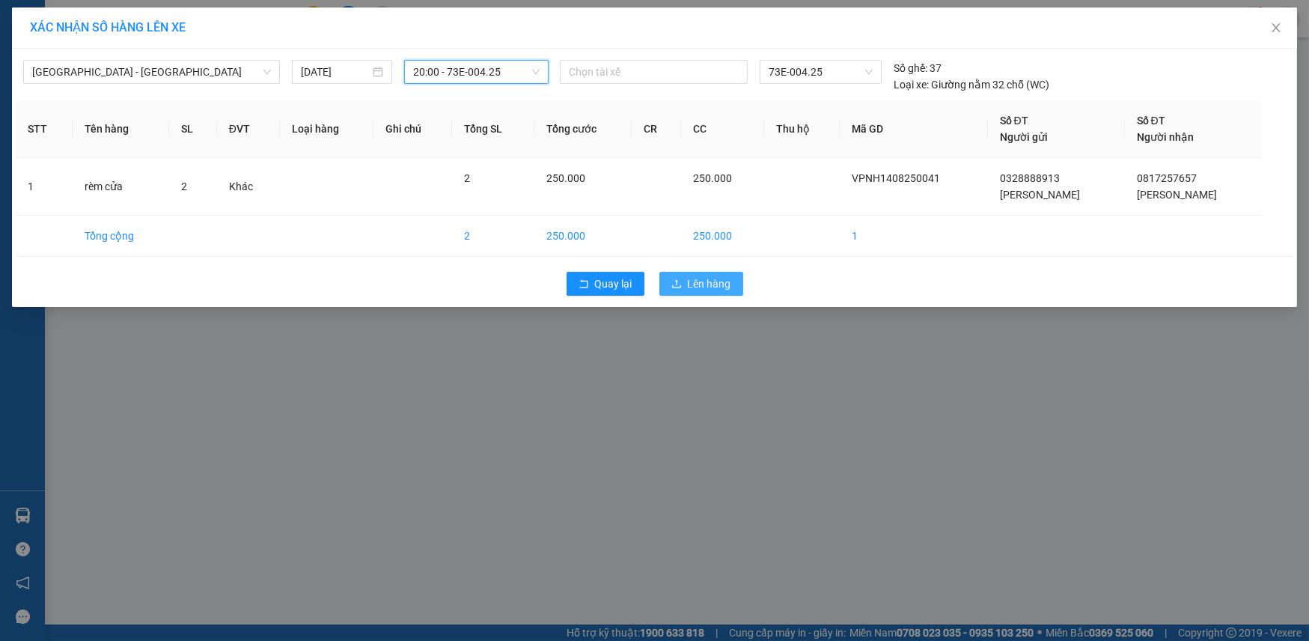
click at [694, 282] on span "Lên hàng" at bounding box center [709, 283] width 43 height 16
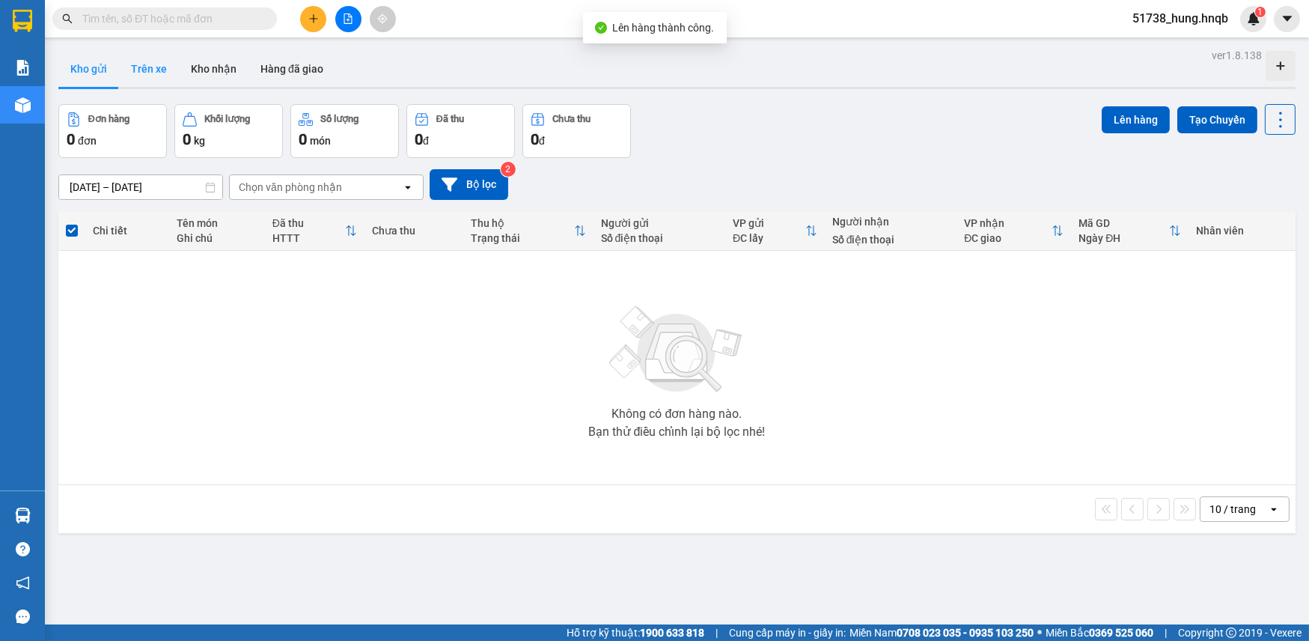
click at [129, 73] on button "Trên xe" at bounding box center [149, 69] width 60 height 36
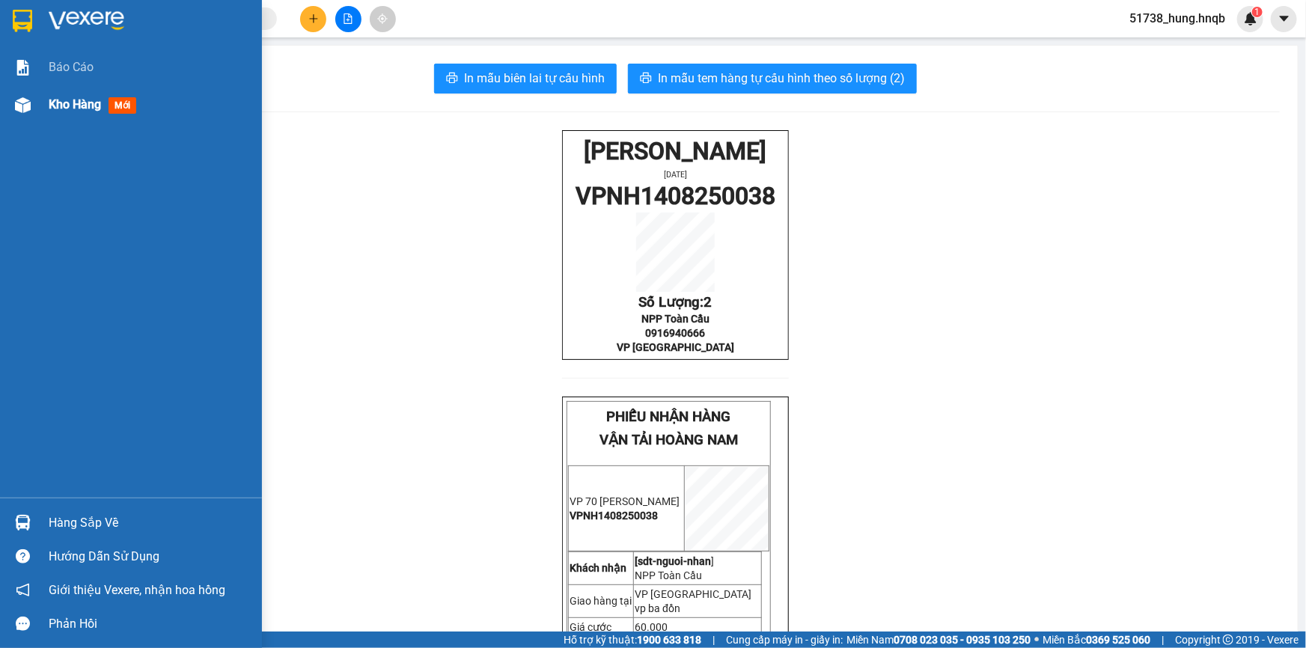
click at [59, 104] on span "Kho hàng" at bounding box center [75, 104] width 52 height 14
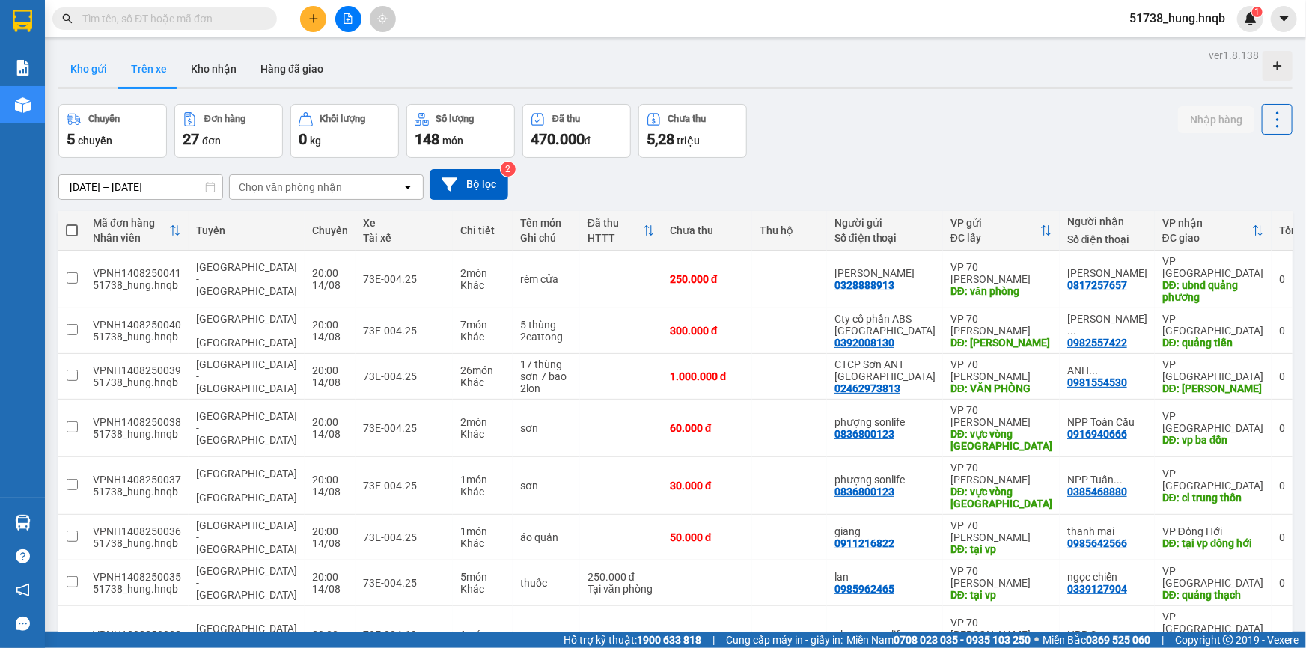
click at [76, 65] on button "Kho gửi" at bounding box center [88, 69] width 61 height 36
